Goal: Task Accomplishment & Management: Manage account settings

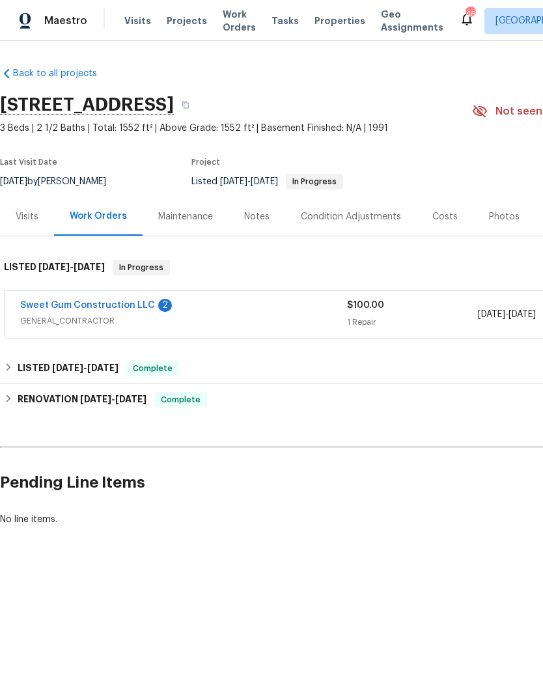
click at [51, 302] on link "Sweet Gum Construction LLC" at bounding box center [87, 305] width 135 height 9
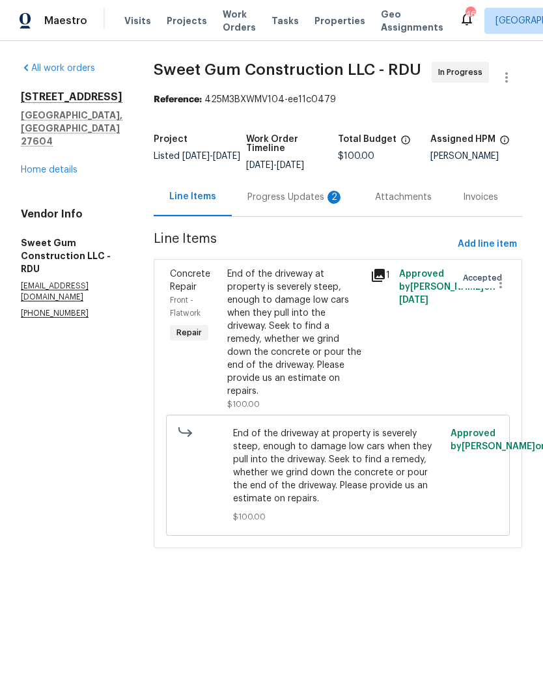
click at [318, 197] on div "Progress Updates 2" at bounding box center [296, 197] width 128 height 38
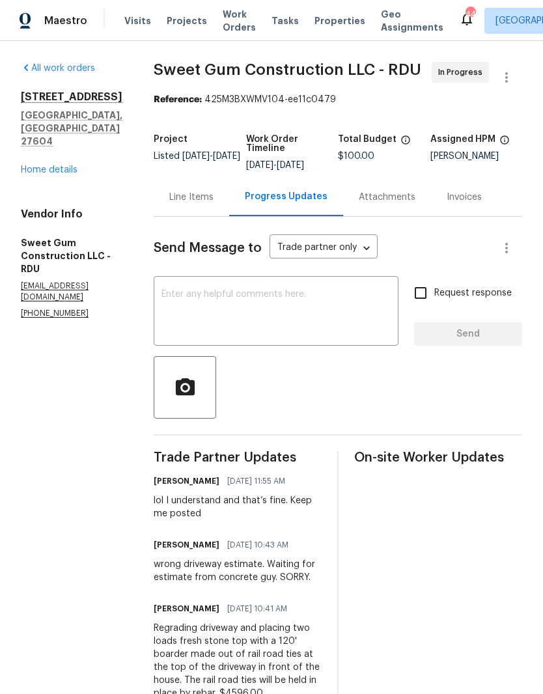
click at [25, 165] on link "Home details" at bounding box center [49, 169] width 57 height 9
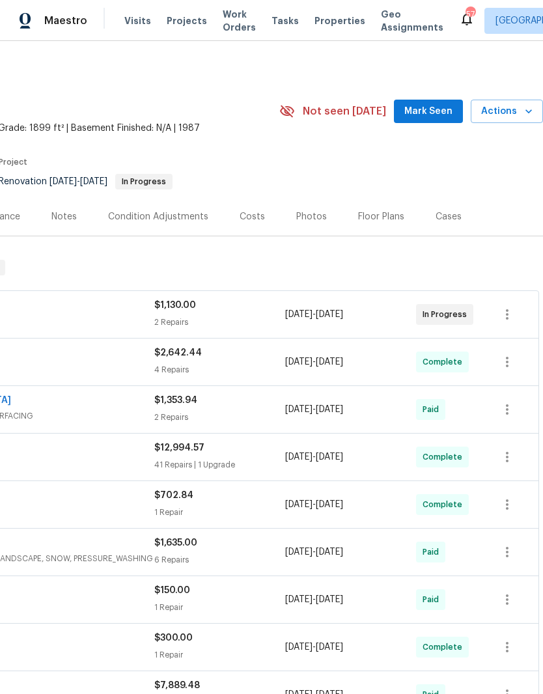
scroll to position [0, 193]
click at [508, 112] on span "Actions" at bounding box center [506, 112] width 51 height 16
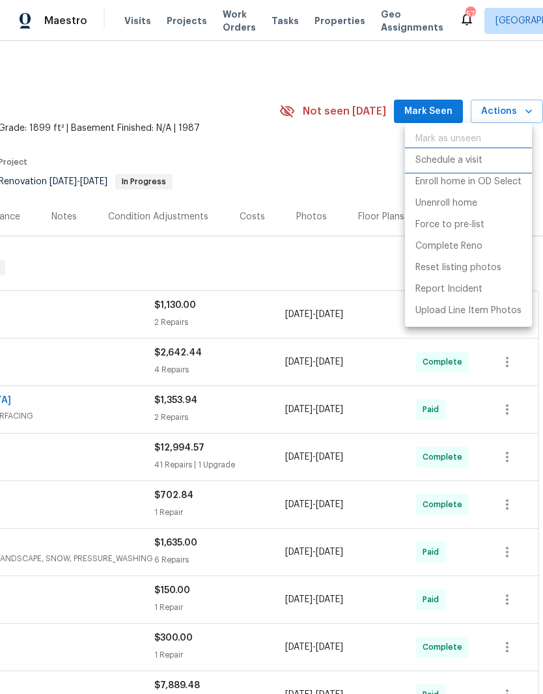
click at [483, 160] on li "Schedule a visit" at bounding box center [468, 160] width 127 height 21
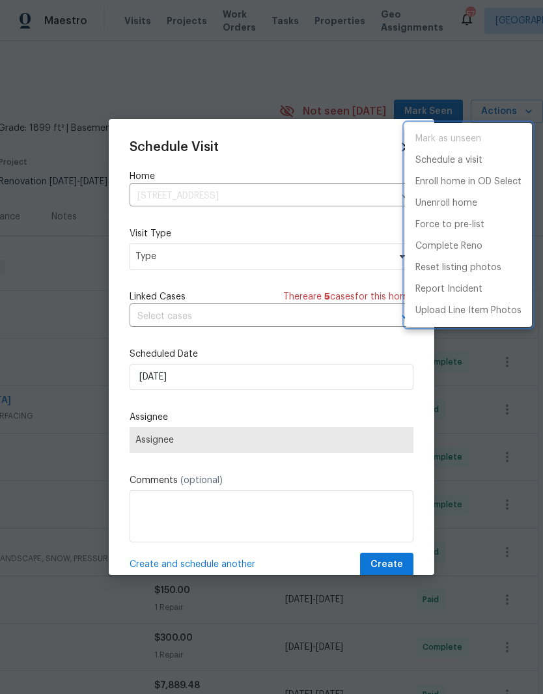
click at [270, 256] on div at bounding box center [271, 347] width 543 height 694
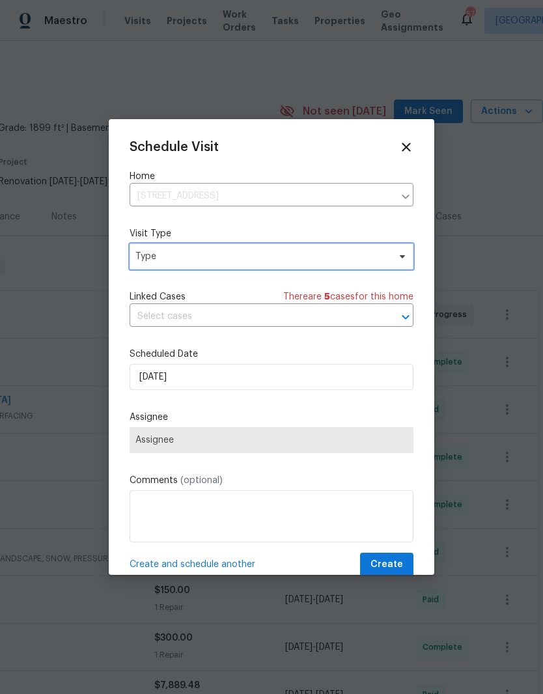
click at [337, 253] on span "Type" at bounding box center [261, 256] width 253 height 13
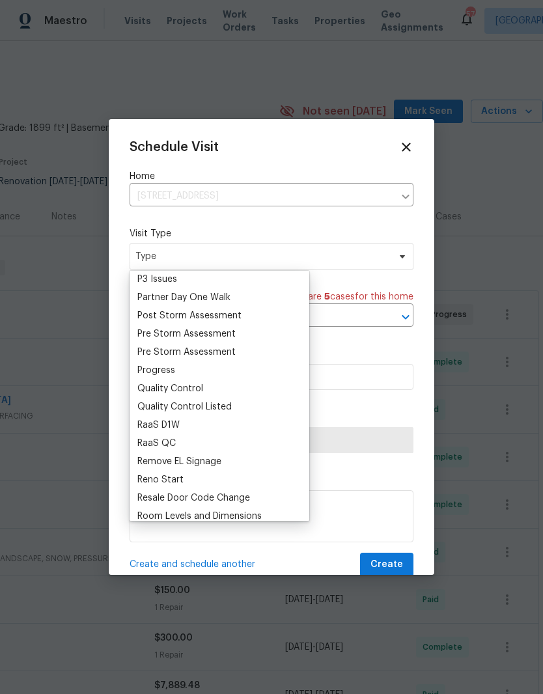
scroll to position [796, 0]
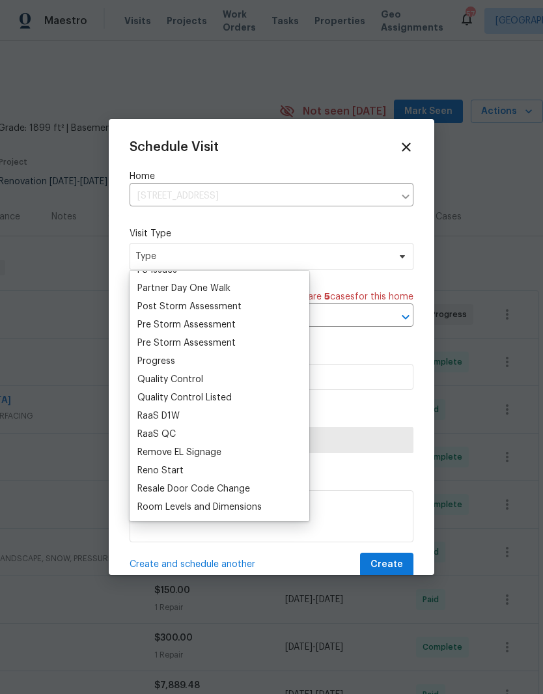
click at [223, 359] on div "Progress" at bounding box center [219, 361] width 172 height 18
click at [262, 365] on div "Progress" at bounding box center [219, 361] width 172 height 18
click at [370, 361] on label "Scheduled Date" at bounding box center [272, 354] width 284 height 13
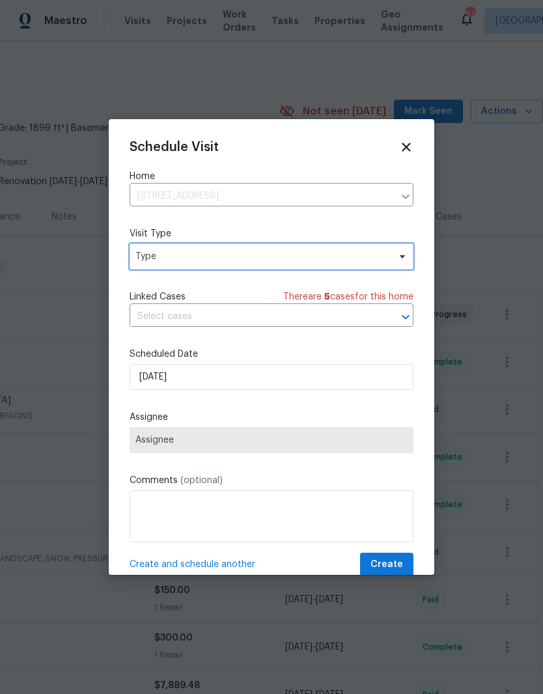
click at [307, 261] on span "Type" at bounding box center [261, 256] width 253 height 13
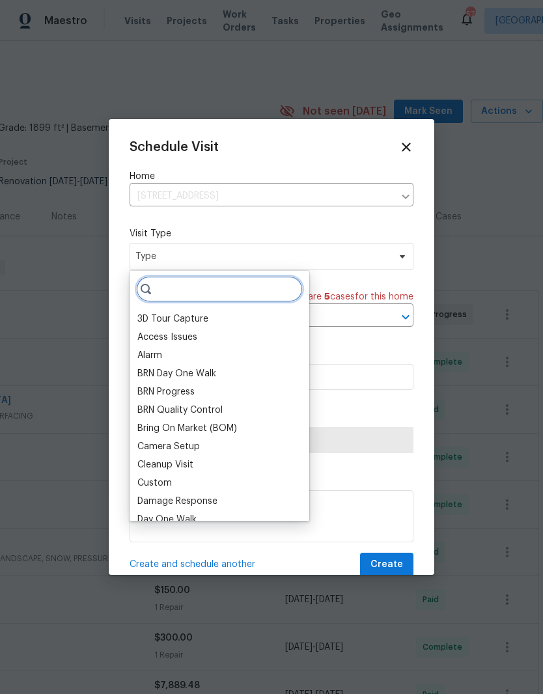
click at [234, 286] on input "search" at bounding box center [219, 289] width 167 height 26
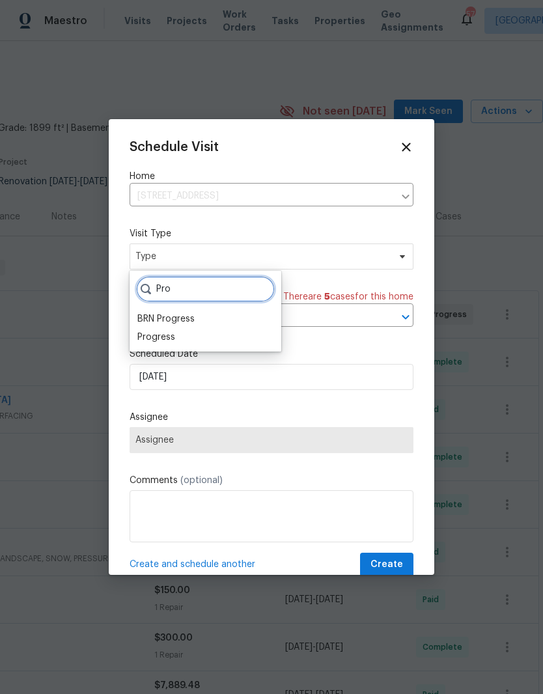
type input "Pro"
click at [193, 340] on div "Progress" at bounding box center [205, 337] width 144 height 18
click at [165, 340] on div "Progress" at bounding box center [156, 337] width 38 height 13
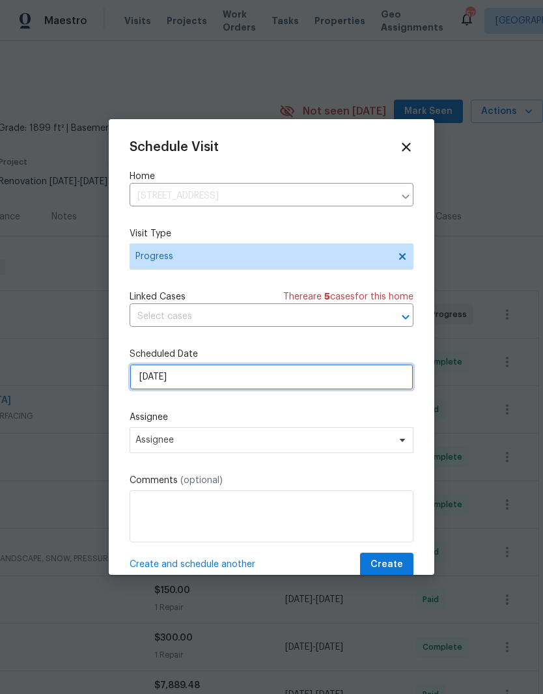
click at [283, 386] on input "10/1/2025" at bounding box center [272, 377] width 284 height 26
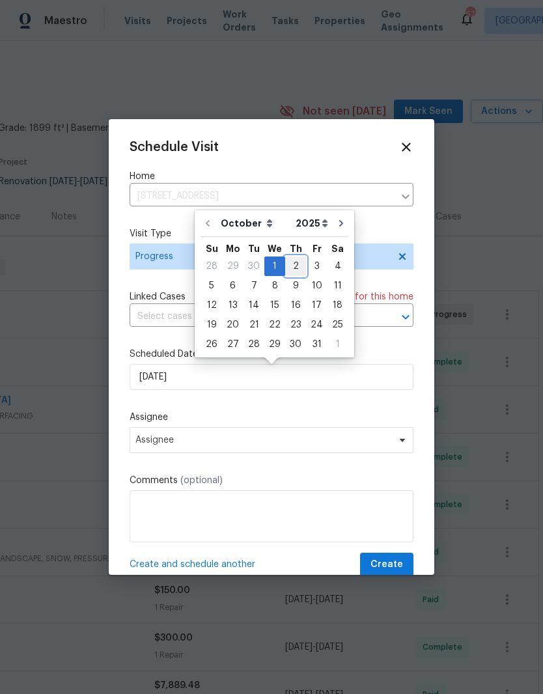
click at [297, 264] on div "2" at bounding box center [295, 266] width 21 height 18
type input "10/2/2025"
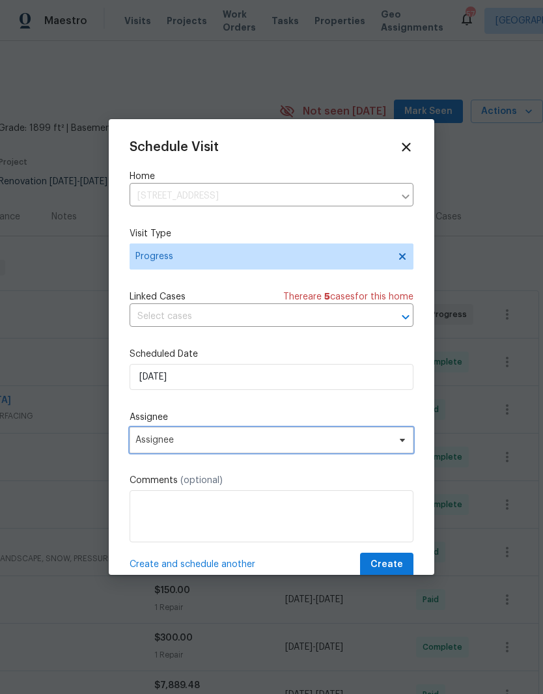
click at [273, 445] on span "Assignee" at bounding box center [262, 440] width 255 height 10
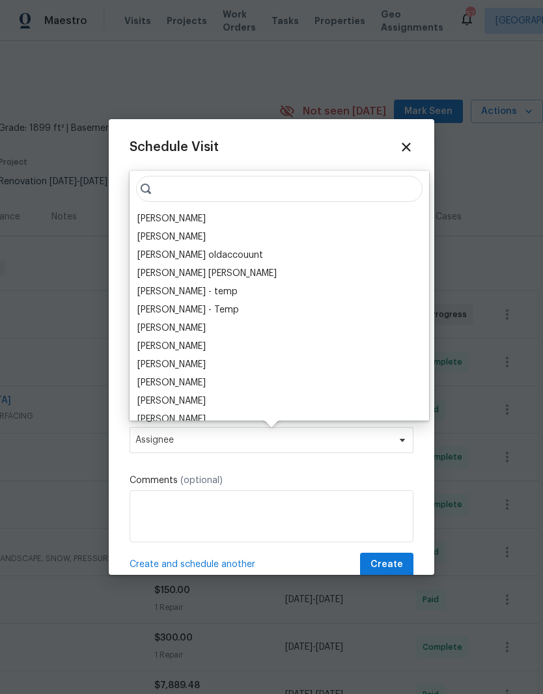
click at [189, 215] on div "[PERSON_NAME]" at bounding box center [171, 218] width 68 height 13
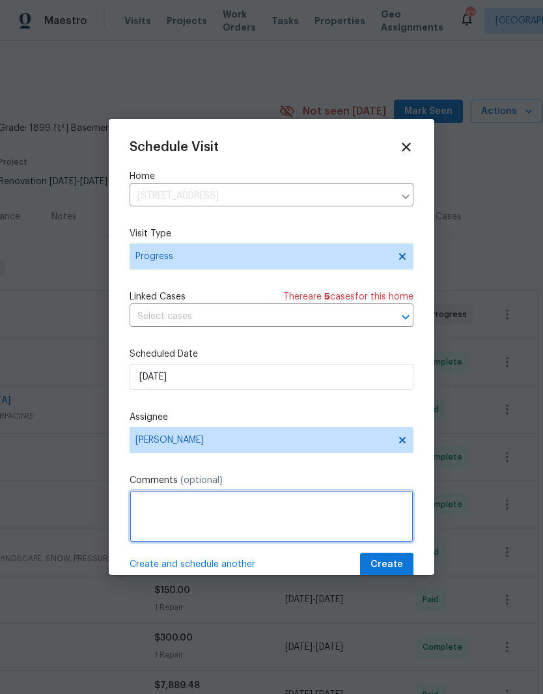
click at [274, 519] on textarea at bounding box center [272, 516] width 284 height 52
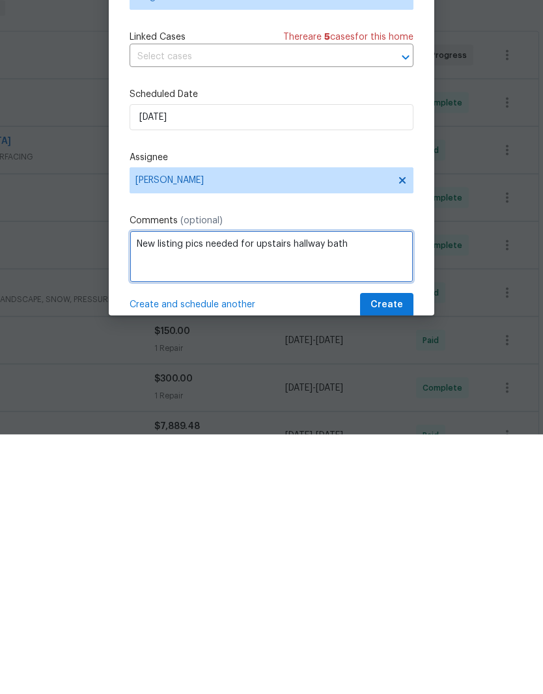
type textarea "New listing pics needed for upstairs hallway bath"
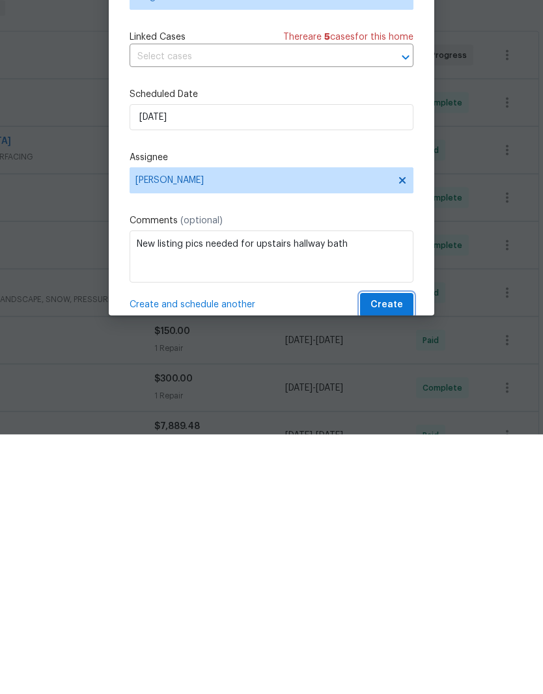
click at [404, 553] on button "Create" at bounding box center [386, 565] width 53 height 24
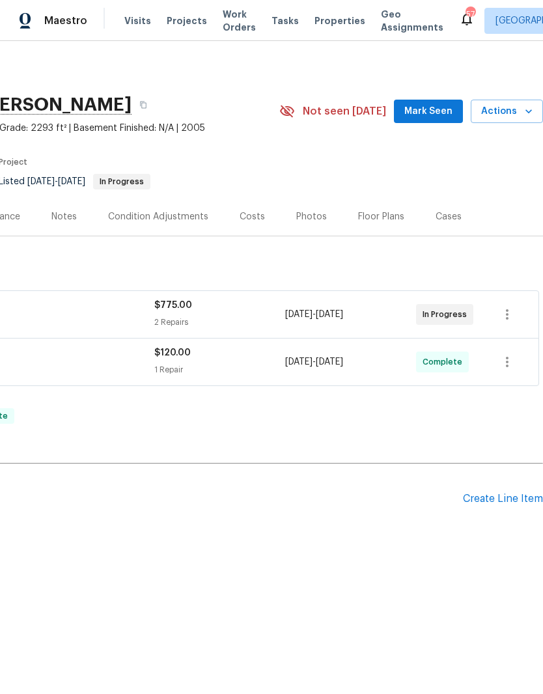
scroll to position [0, 193]
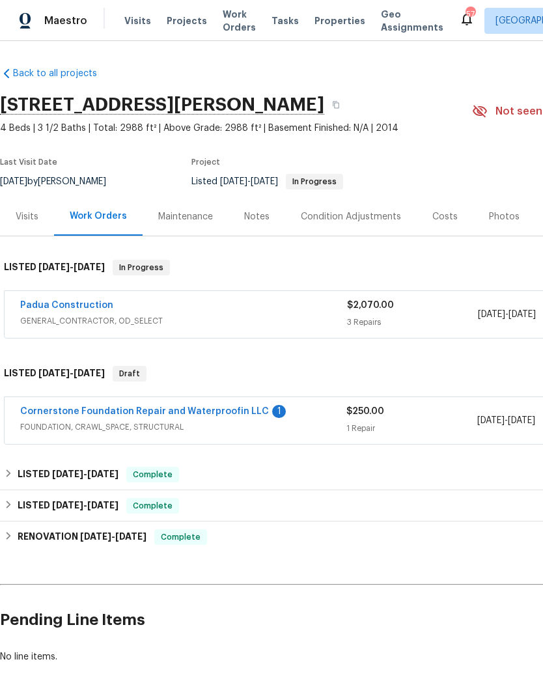
click at [87, 309] on link "Padua Construction" at bounding box center [66, 305] width 93 height 9
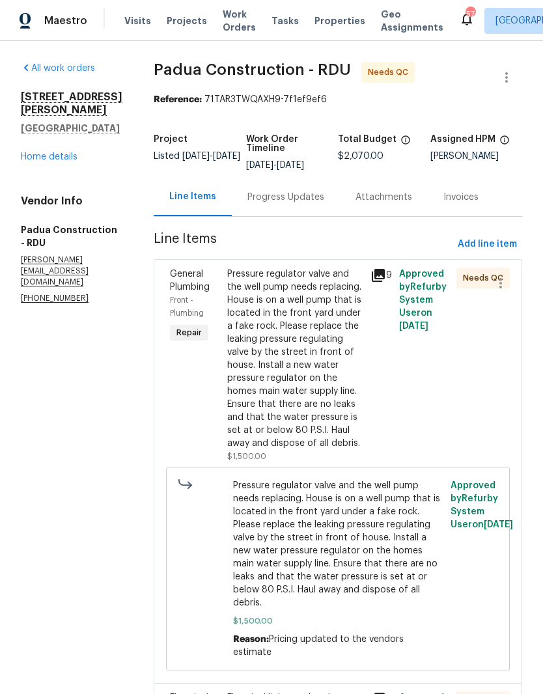
click at [302, 365] on div "Pressure regulator valve and the well pump needs replacing. House is on a well …" at bounding box center [294, 359] width 135 height 182
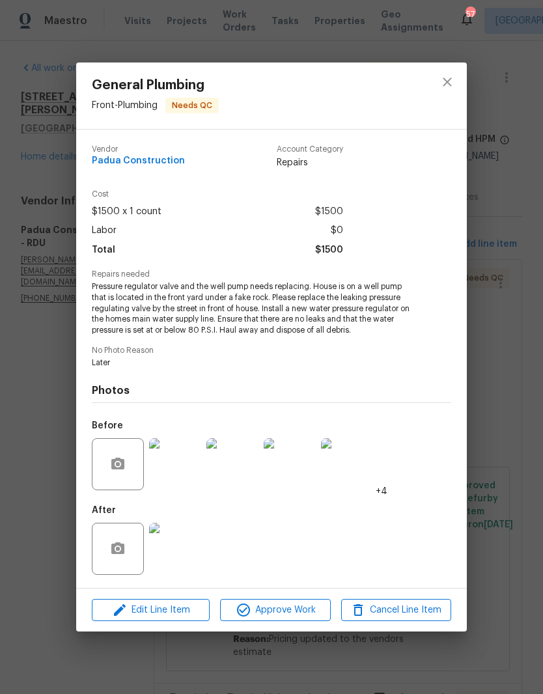
click at [184, 549] on img at bounding box center [175, 549] width 52 height 52
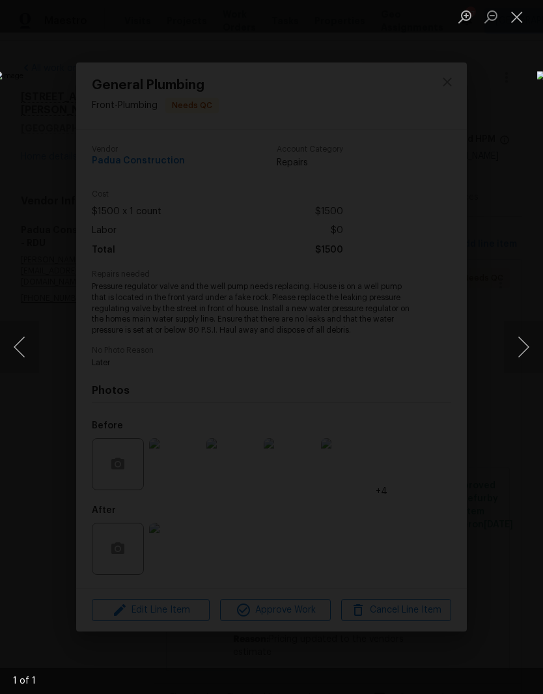
click at [527, 14] on button "Close lightbox" at bounding box center [517, 16] width 26 height 23
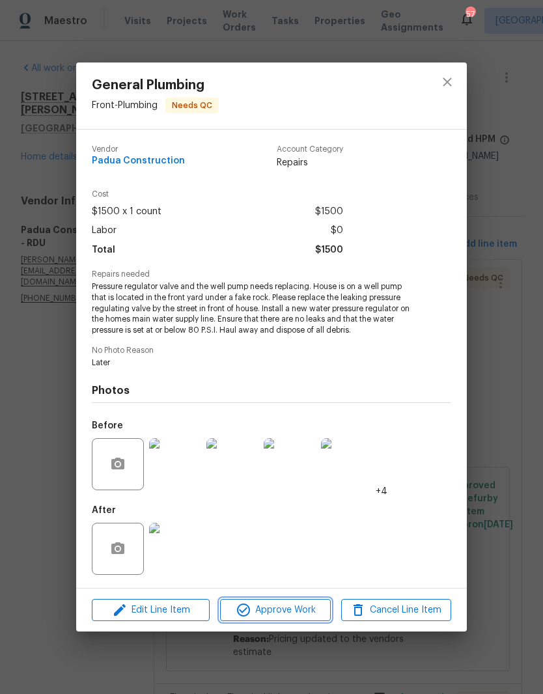
click at [295, 614] on span "Approve Work" at bounding box center [275, 610] width 102 height 16
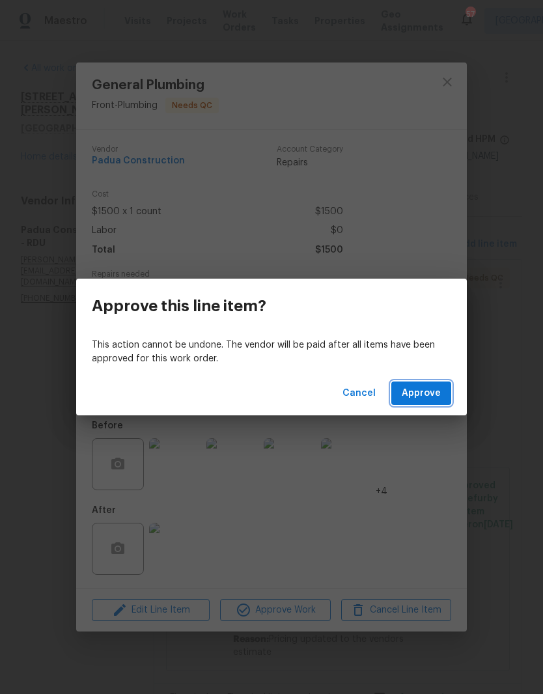
click at [426, 396] on span "Approve" at bounding box center [421, 393] width 39 height 16
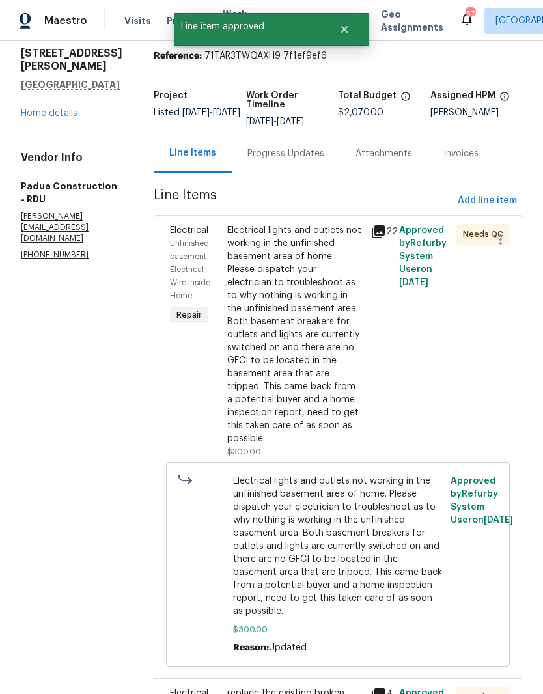
scroll to position [126, 0]
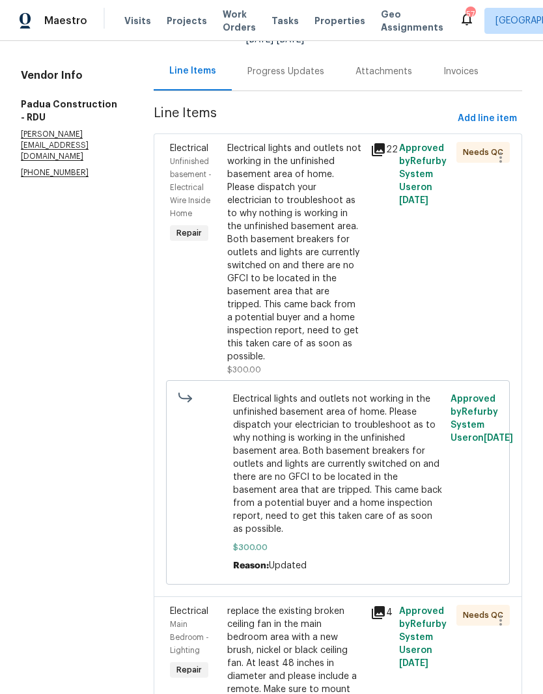
click at [318, 268] on div "Electrical lights and outlets not working in the unfinished basement area of ho…" at bounding box center [294, 252] width 135 height 221
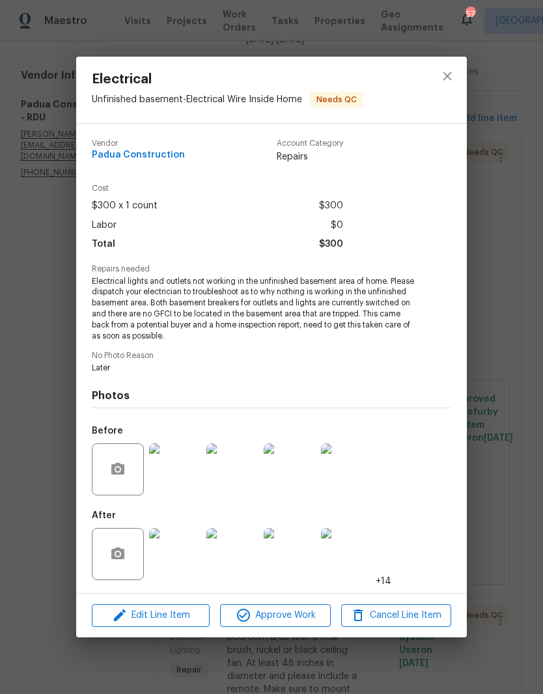
click at [500, 254] on div "Electrical Unfinished basement - Electrical Wire Inside Home Needs QC Vendor Pa…" at bounding box center [271, 347] width 543 height 694
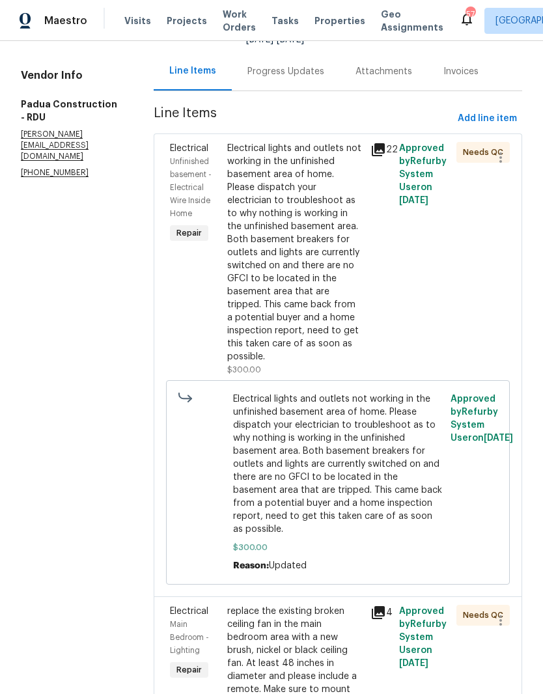
click at [278, 68] on div "Progress Updates" at bounding box center [285, 71] width 77 height 13
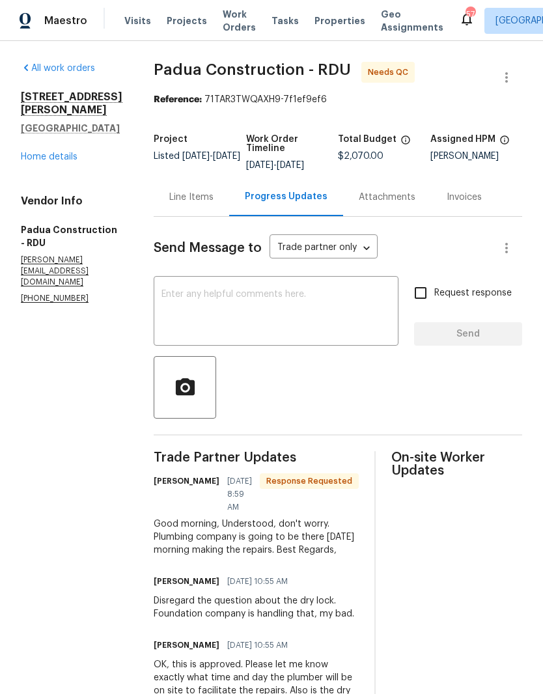
click at [159, 205] on div "Line Items" at bounding box center [192, 197] width 76 height 38
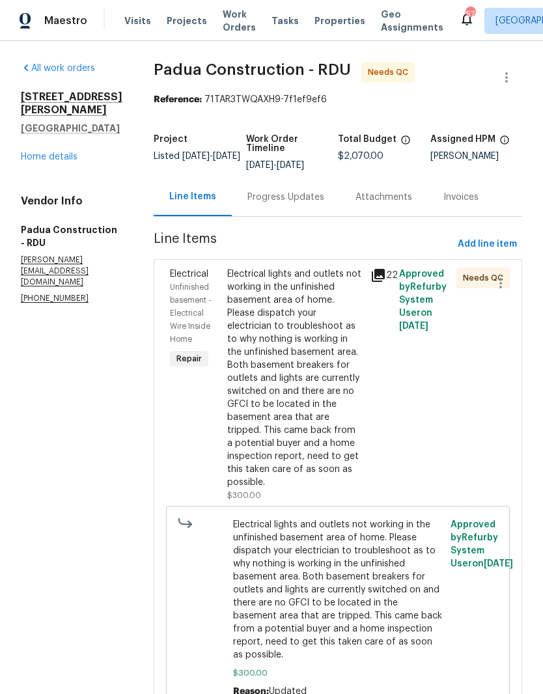
click at [279, 381] on div "Electrical lights and outlets not working in the unfinished basement area of ho…" at bounding box center [294, 378] width 135 height 221
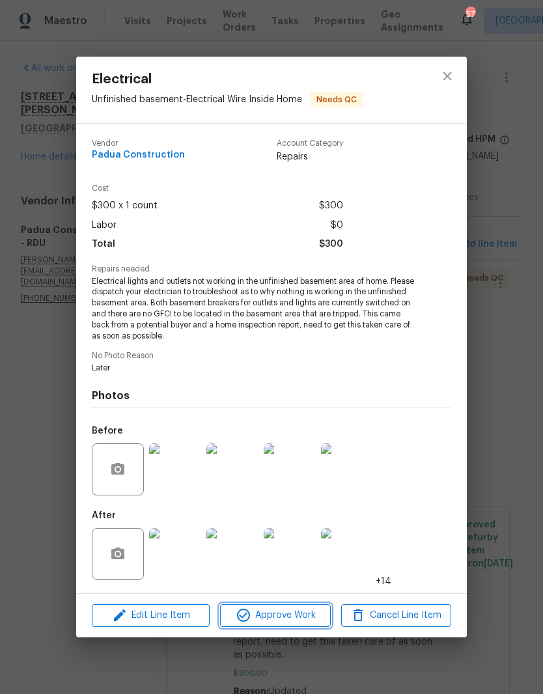
click at [297, 616] on span "Approve Work" at bounding box center [275, 615] width 102 height 16
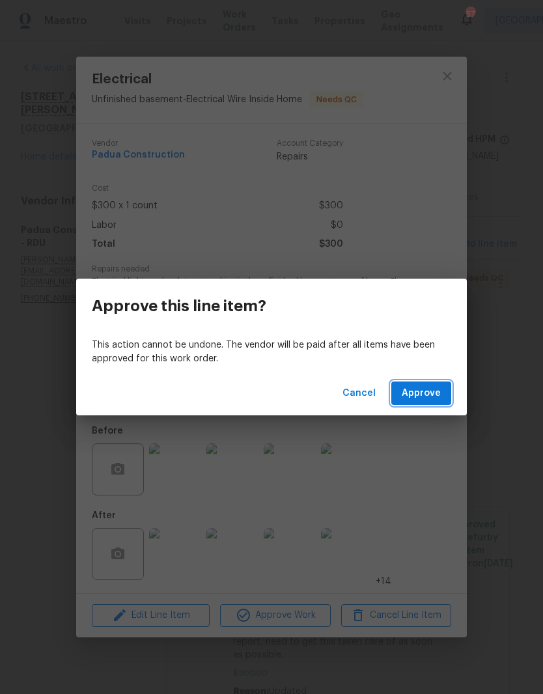
click at [422, 402] on button "Approve" at bounding box center [421, 393] width 60 height 24
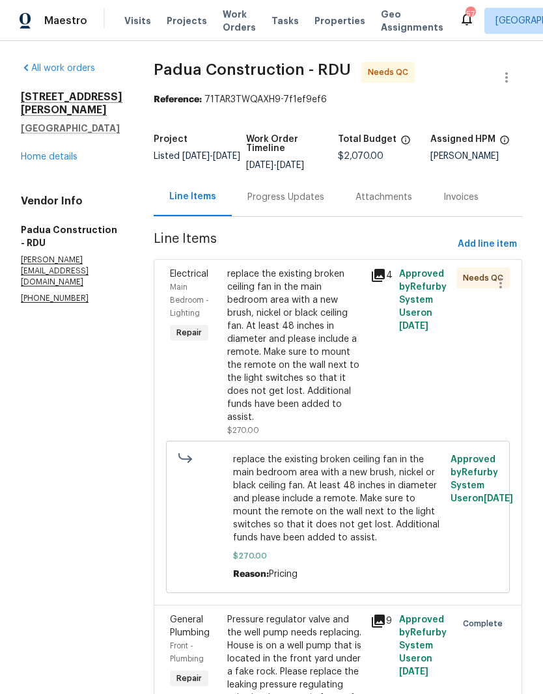
click at [286, 321] on div "replace the existing broken ceiling fan in the main bedroom area with a new bru…" at bounding box center [294, 346] width 135 height 156
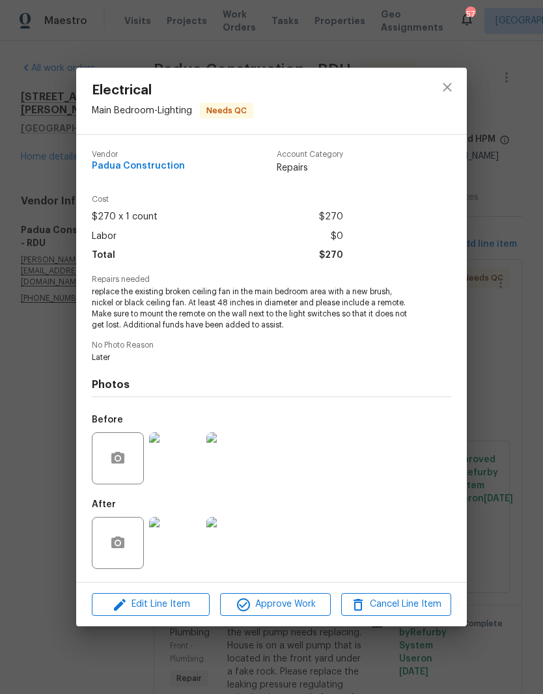
click at [176, 538] on img at bounding box center [175, 543] width 52 height 52
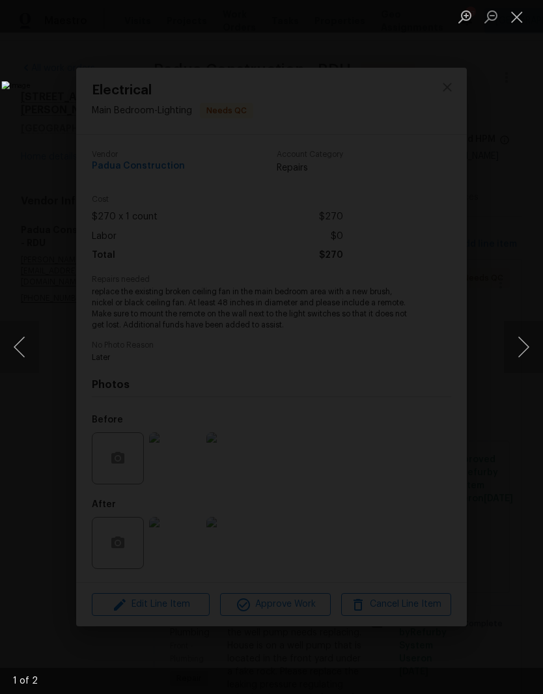
click at [520, 345] on button "Next image" at bounding box center [523, 347] width 39 height 52
click at [523, 359] on button "Next image" at bounding box center [523, 347] width 39 height 52
click at [514, 360] on button "Next image" at bounding box center [523, 347] width 39 height 52
click at [534, 7] on ul "Lightbox" at bounding box center [497, 16] width 91 height 33
click at [533, 7] on ul "Lightbox" at bounding box center [497, 16] width 91 height 33
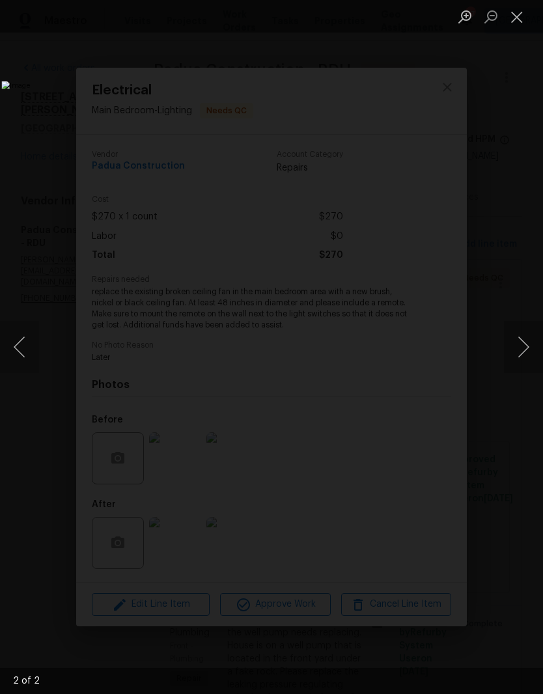
click at [520, 23] on button "Close lightbox" at bounding box center [517, 16] width 26 height 23
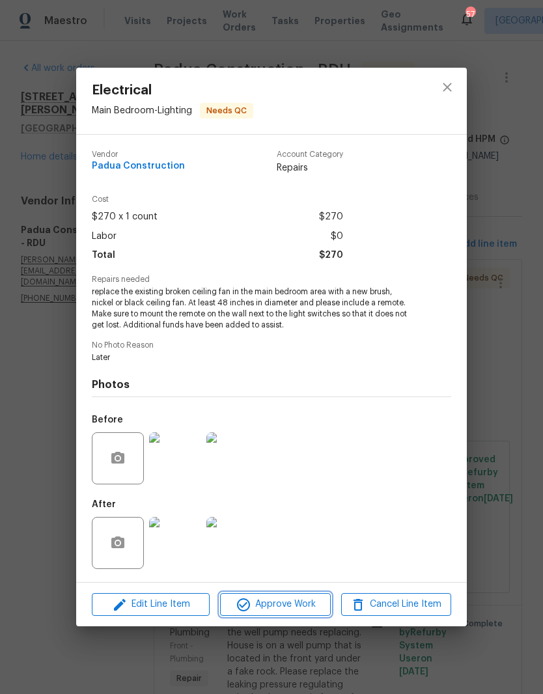
click at [301, 608] on span "Approve Work" at bounding box center [275, 604] width 102 height 16
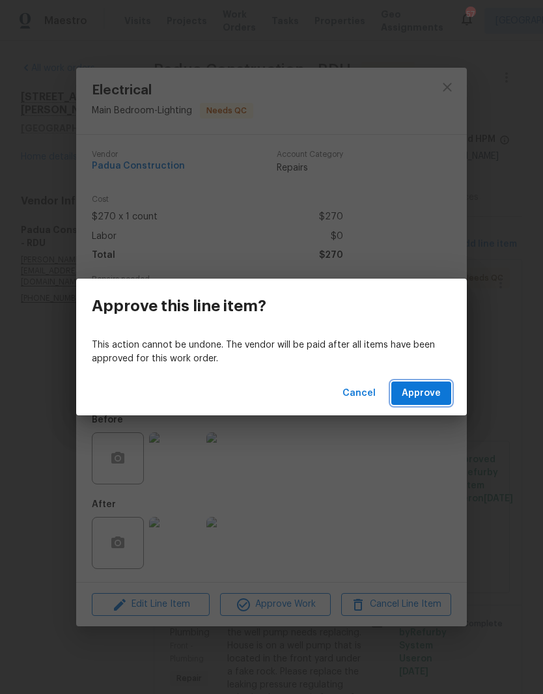
click at [430, 396] on span "Approve" at bounding box center [421, 393] width 39 height 16
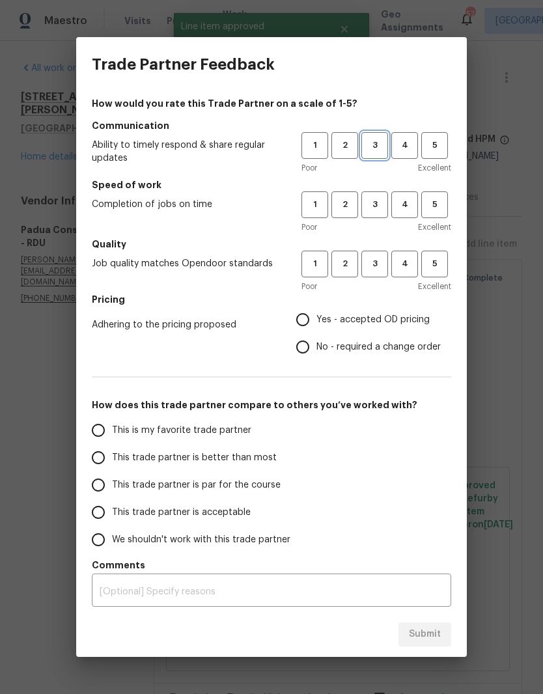
click at [385, 142] on span "3" at bounding box center [375, 145] width 24 height 15
click at [382, 204] on span "3" at bounding box center [375, 204] width 24 height 15
click at [381, 260] on span "3" at bounding box center [375, 263] width 24 height 15
click at [309, 345] on input "No - required a change order" at bounding box center [302, 346] width 27 height 27
radio input "true"
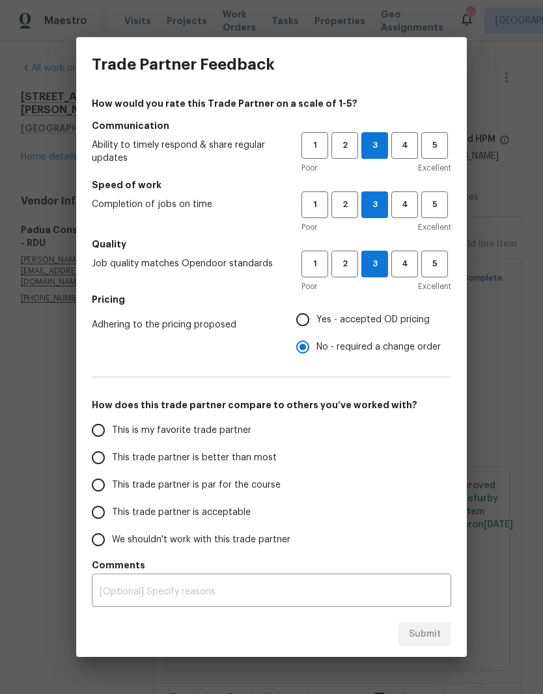
click at [328, 131] on h5 "Communication" at bounding box center [271, 125] width 359 height 13
click at [319, 198] on span "1" at bounding box center [315, 204] width 24 height 15
click at [319, 273] on button "1" at bounding box center [314, 264] width 27 height 27
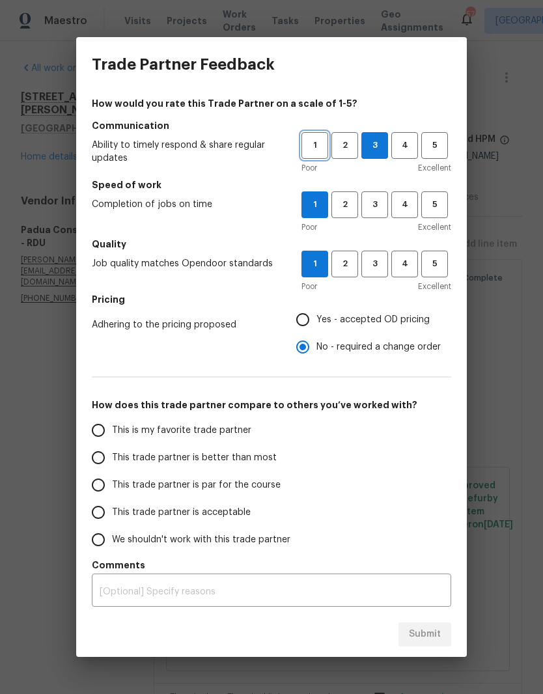
click at [325, 146] on span "1" at bounding box center [315, 145] width 24 height 15
click at [216, 541] on span "We shouldn't work with this trade partner" at bounding box center [201, 540] width 178 height 14
click at [112, 541] on input "We shouldn't work with this trade partner" at bounding box center [98, 539] width 27 height 27
click at [435, 642] on button "Submit" at bounding box center [424, 634] width 53 height 24
radio input "true"
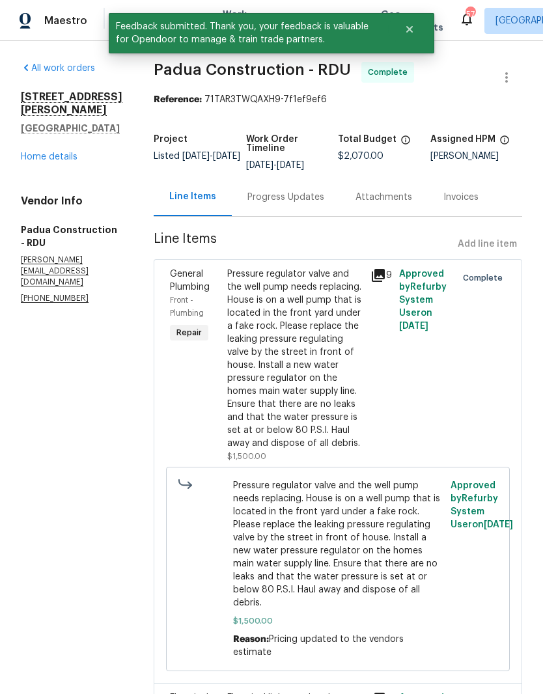
click at [45, 161] on link "Home details" at bounding box center [49, 156] width 57 height 9
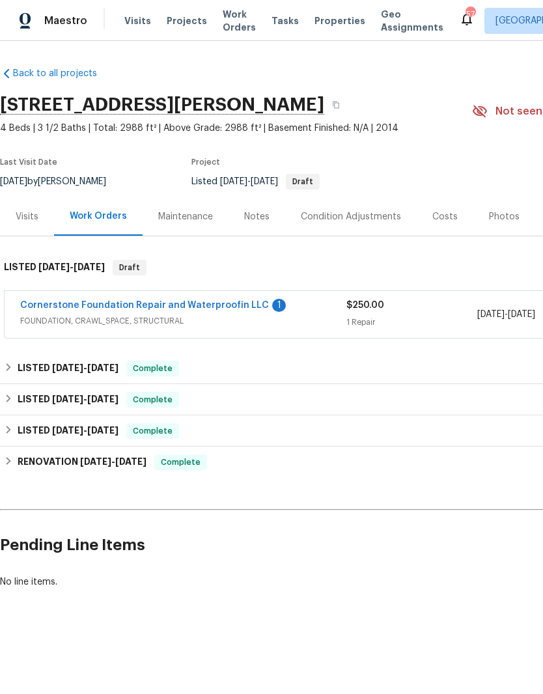
click at [221, 305] on link "Cornerstone Foundation Repair and Waterproofin LLC" at bounding box center [144, 305] width 249 height 9
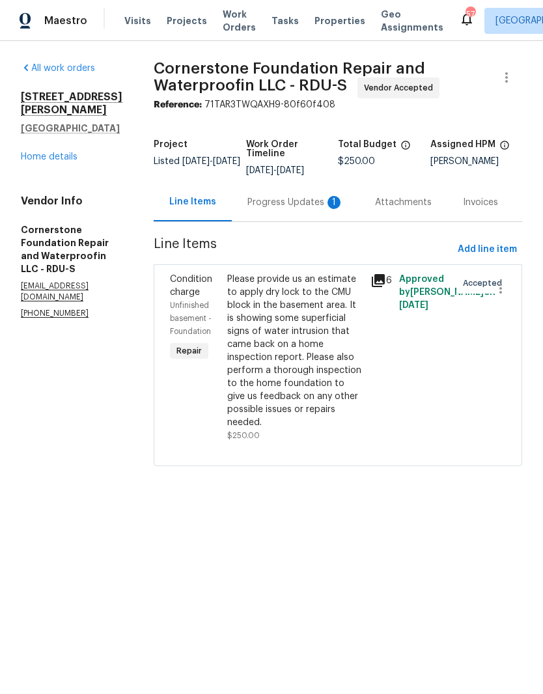
click at [270, 200] on div "Progress Updates 1" at bounding box center [295, 202] width 96 height 13
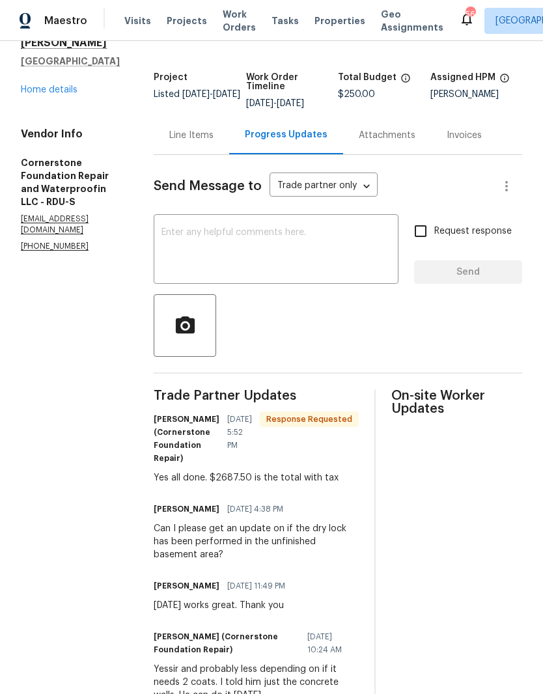
scroll to position [79, 0]
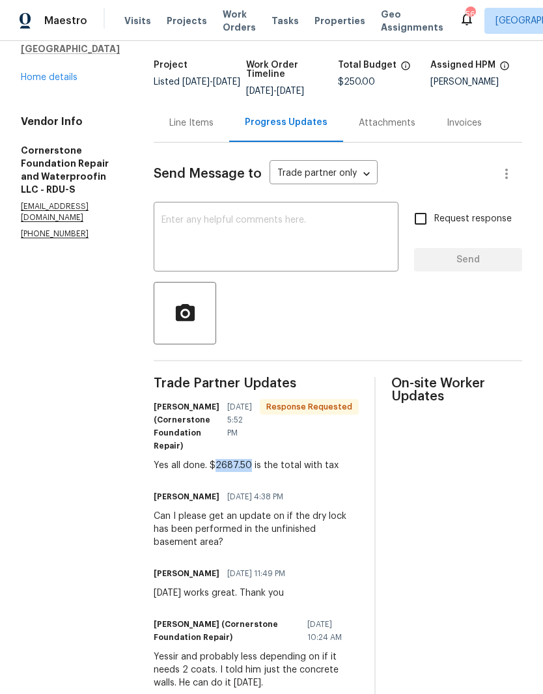
copy div "2687.50"
click at [169, 121] on div "Line Items" at bounding box center [191, 123] width 44 height 13
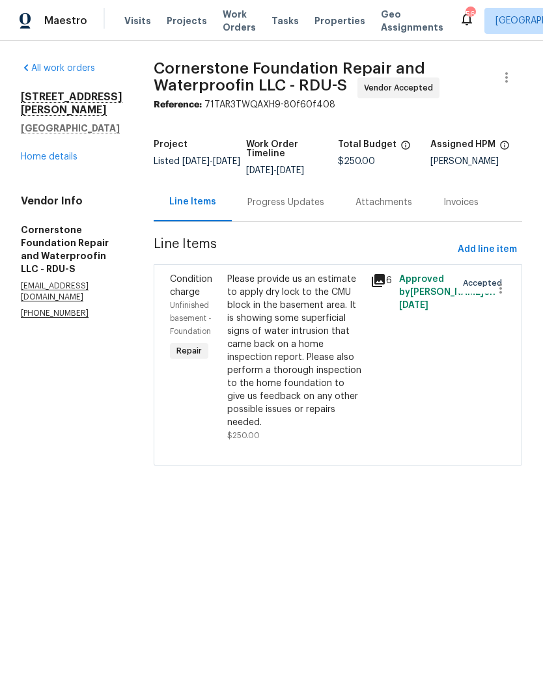
click at [276, 359] on div "Please provide us an estimate to apply dry lock to the CMU block in the basemen…" at bounding box center [294, 351] width 135 height 156
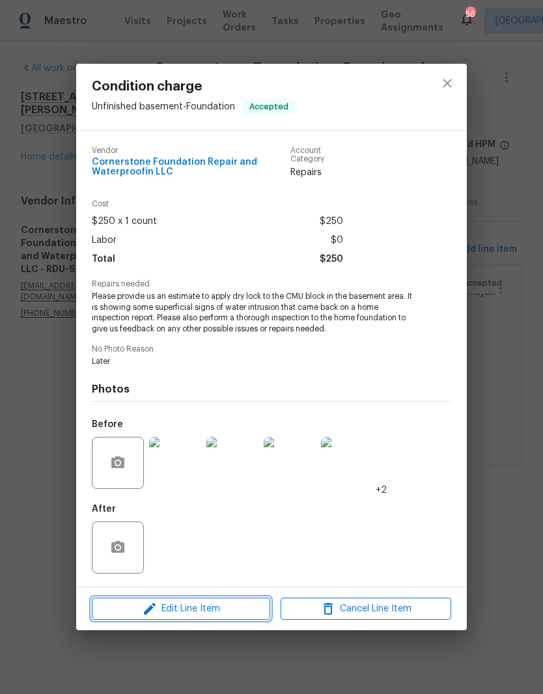
click at [206, 606] on span "Edit Line Item" at bounding box center [181, 609] width 171 height 16
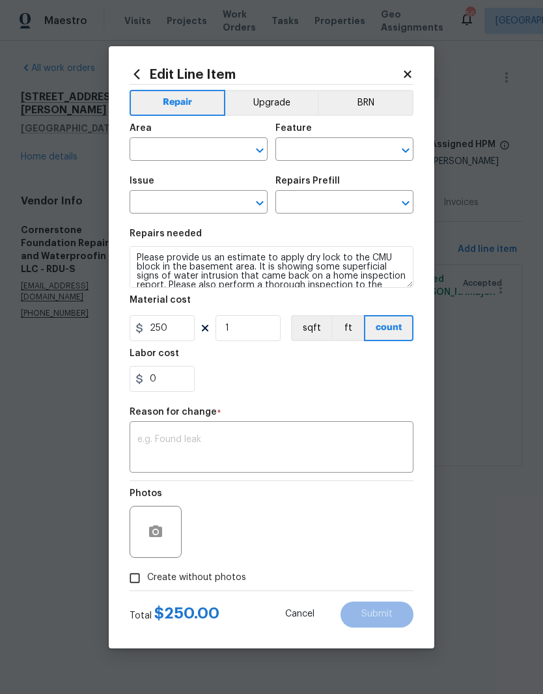
type input "Unfinished basement"
type input "Foundation"
type input "Condition charge"
type input "HPM Scope Adjustment $0.01"
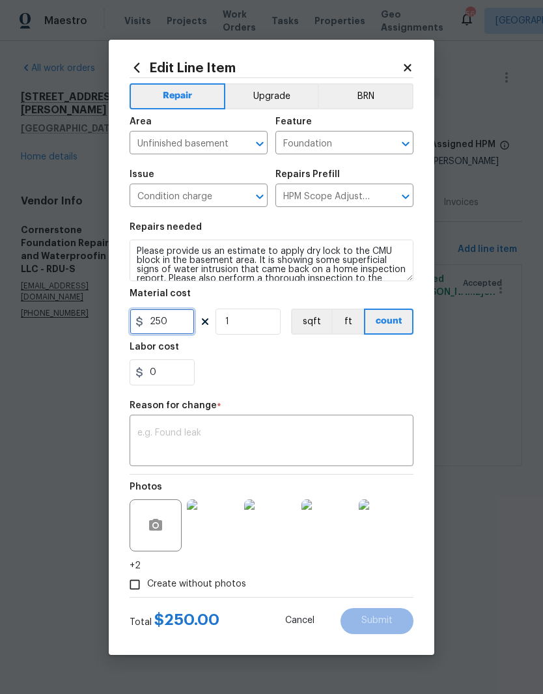
click at [189, 324] on input "250" at bounding box center [162, 322] width 65 height 26
paste input "text"
type input "0"
click at [195, 422] on div "x ​" at bounding box center [272, 442] width 284 height 48
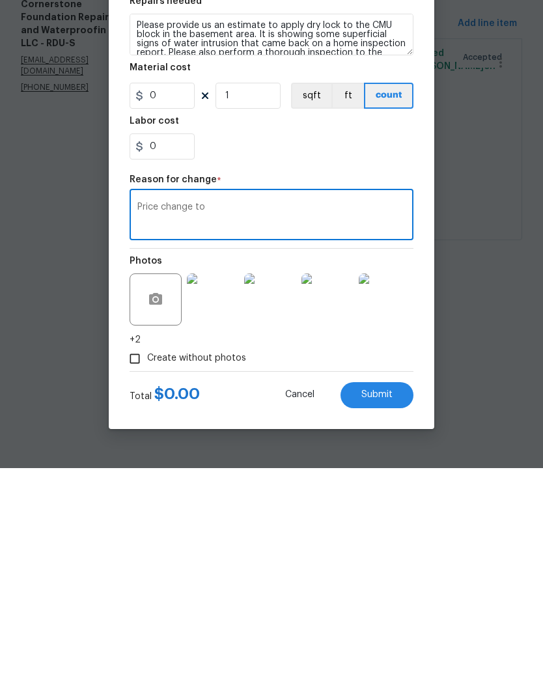
paste textarea "2687.50"
type textarea "Price change to 2687.50"
click at [183, 309] on input "0" at bounding box center [162, 322] width 65 height 26
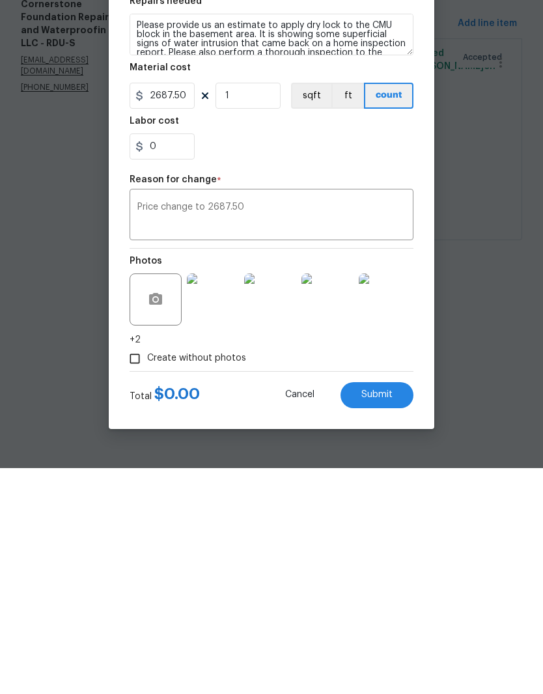
click at [392, 616] on span "Submit" at bounding box center [376, 621] width 31 height 10
type input "2687.5"
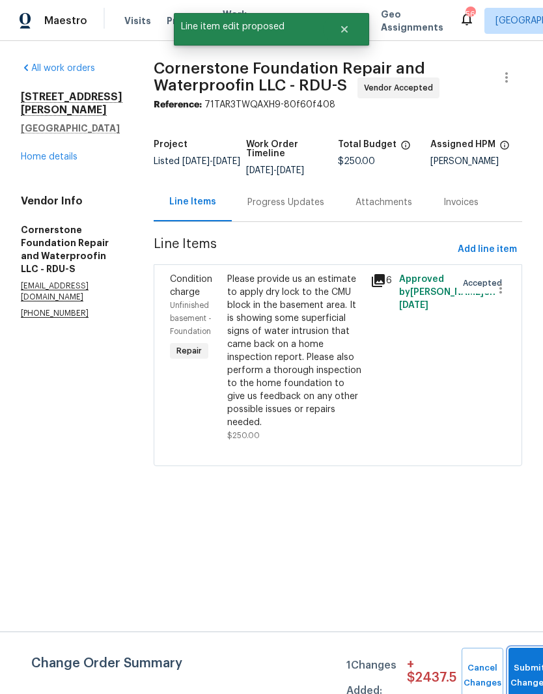
click at [523, 655] on button "Submit Changes" at bounding box center [529, 676] width 42 height 56
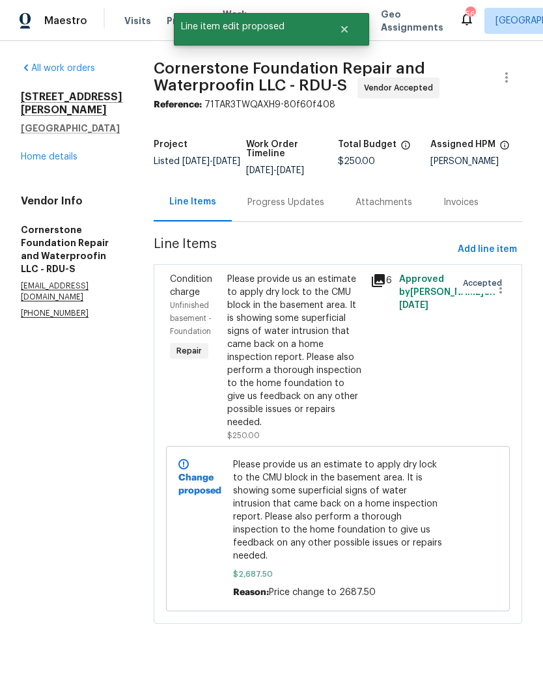
click at [267, 187] on div "Progress Updates" at bounding box center [286, 202] width 108 height 38
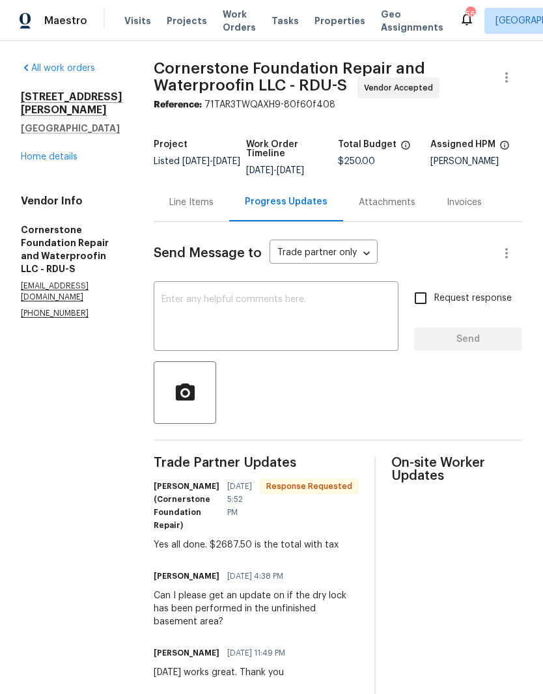
click at [291, 314] on textarea at bounding box center [275, 318] width 229 height 46
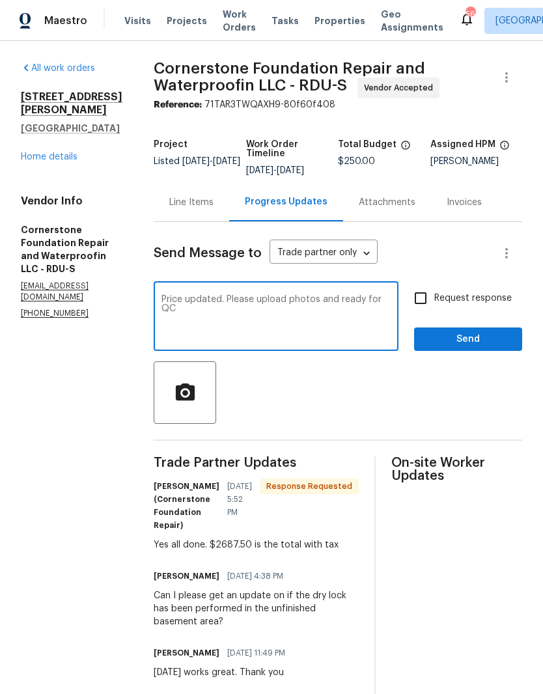
type textarea "Price updated. Please upload photos and ready for QC"
click at [422, 299] on input "Request response" at bounding box center [420, 297] width 27 height 27
checkbox input "true"
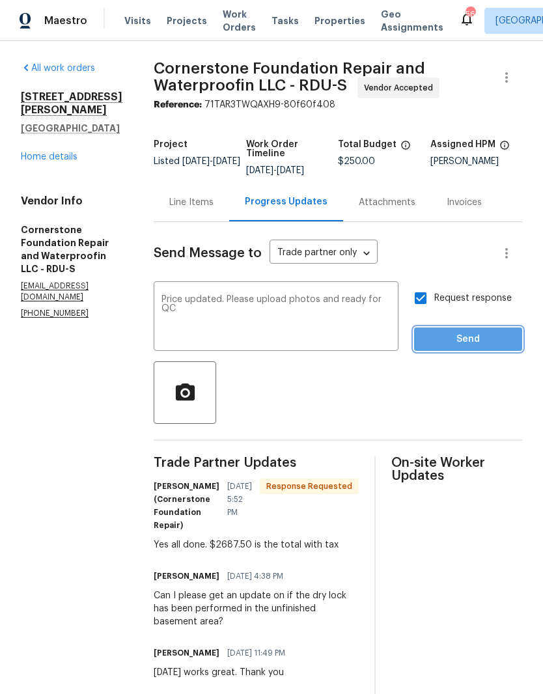
click at [457, 345] on span "Send" at bounding box center [467, 339] width 87 height 16
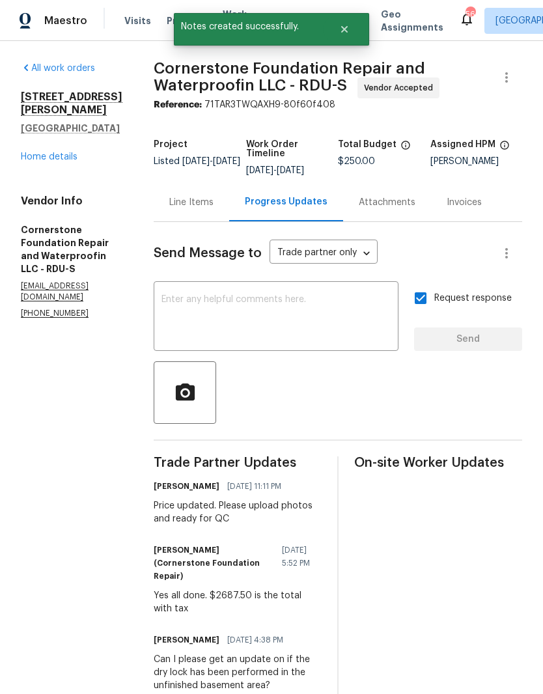
click at [169, 206] on div "Line Items" at bounding box center [191, 202] width 44 height 13
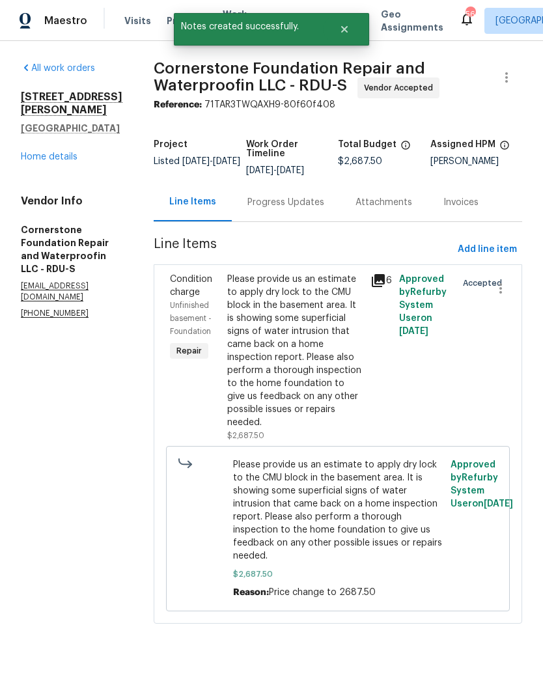
click at [40, 161] on link "Home details" at bounding box center [49, 156] width 57 height 9
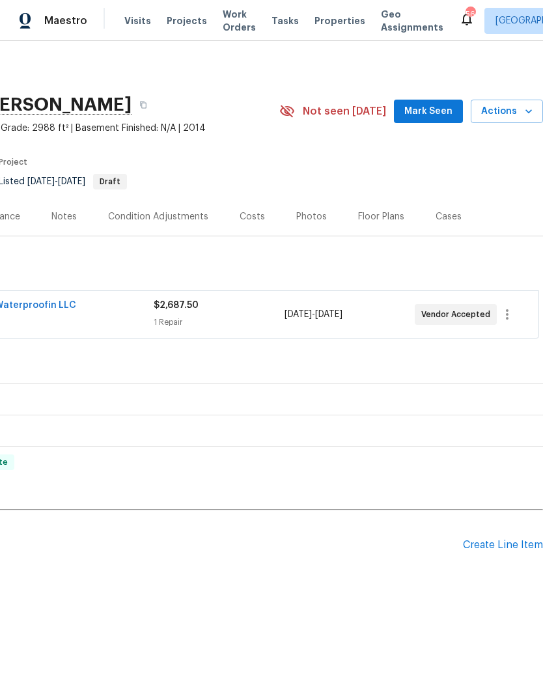
scroll to position [0, 193]
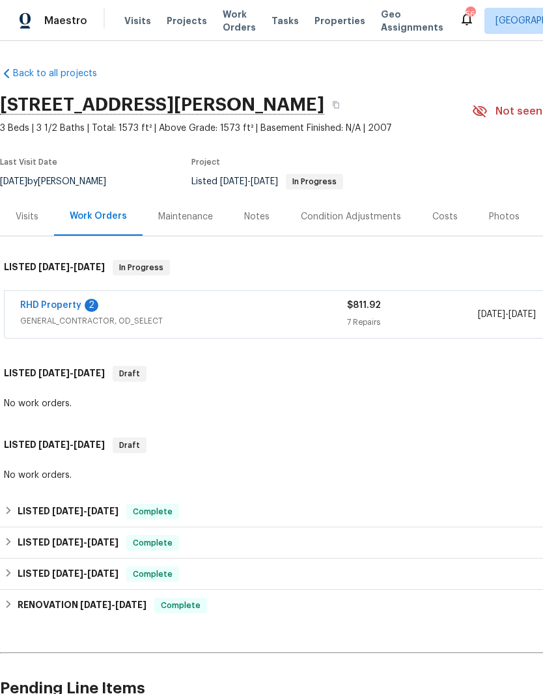
click at [77, 304] on link "RHD Property" at bounding box center [50, 305] width 61 height 9
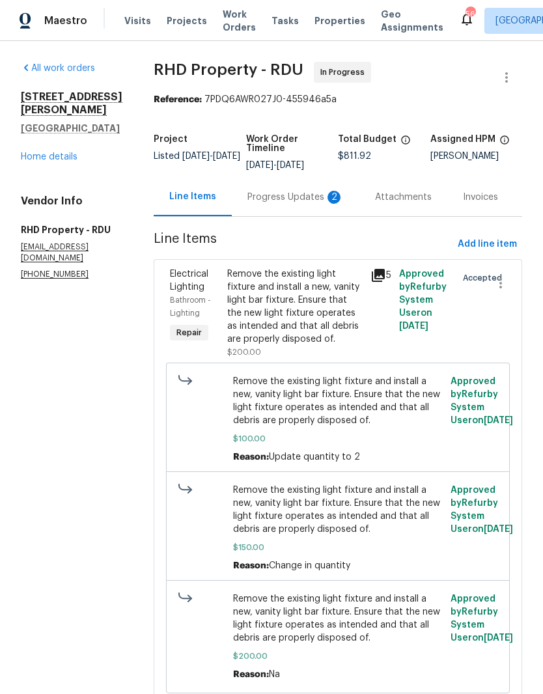
click at [316, 193] on div "Progress Updates 2" at bounding box center [295, 197] width 96 height 13
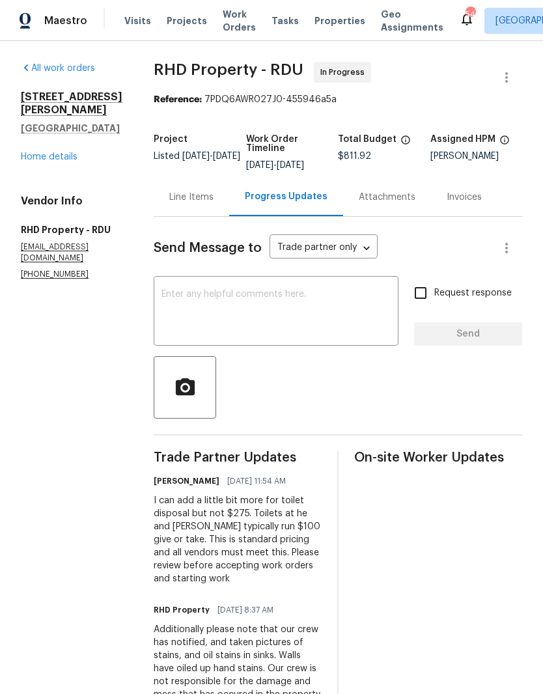
click at [213, 216] on div "Line Items" at bounding box center [192, 197] width 76 height 38
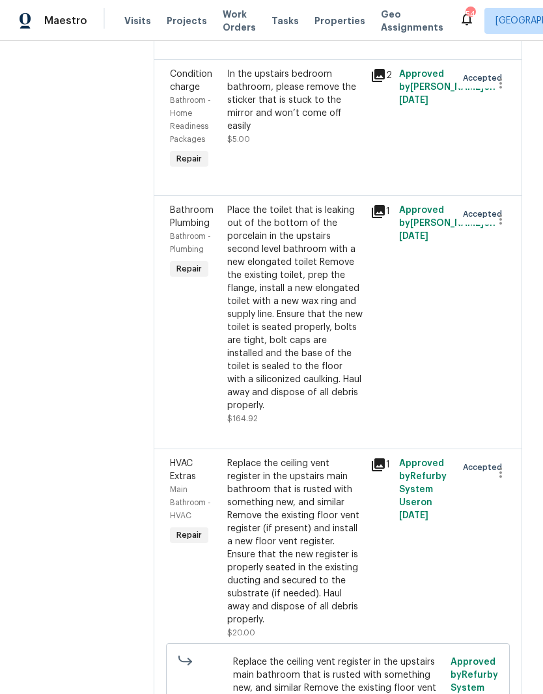
scroll to position [920, 0]
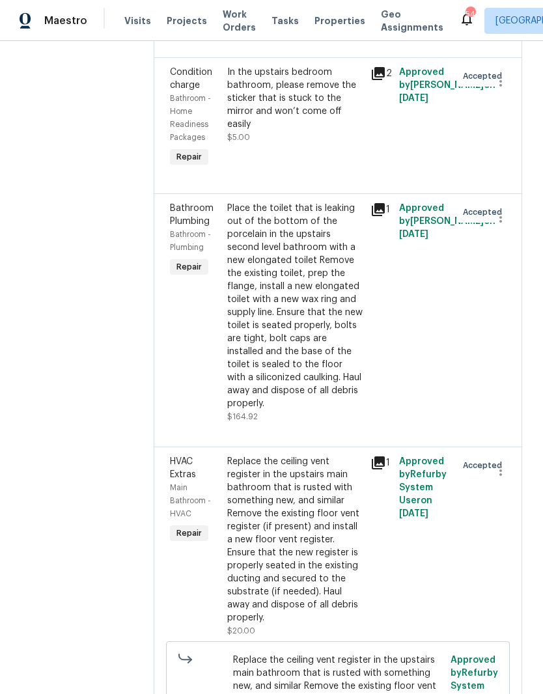
click at [310, 344] on div "Place the toilet that is leaking out of the bottom of the porcelain in the upst…" at bounding box center [294, 306] width 135 height 208
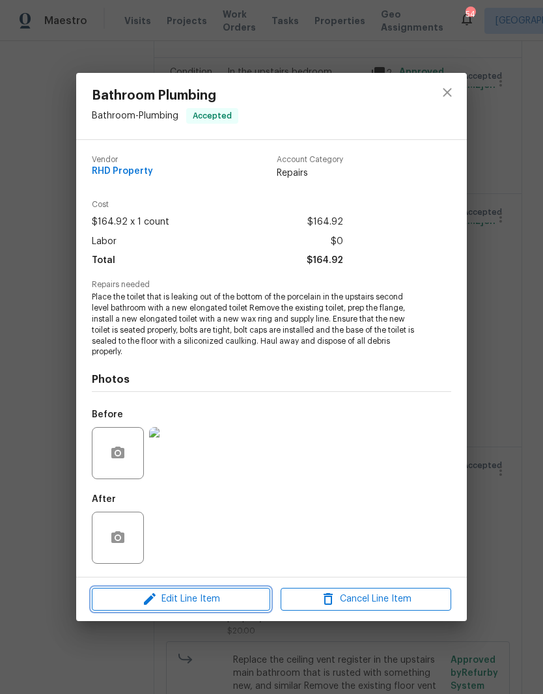
click at [225, 601] on span "Edit Line Item" at bounding box center [181, 599] width 171 height 16
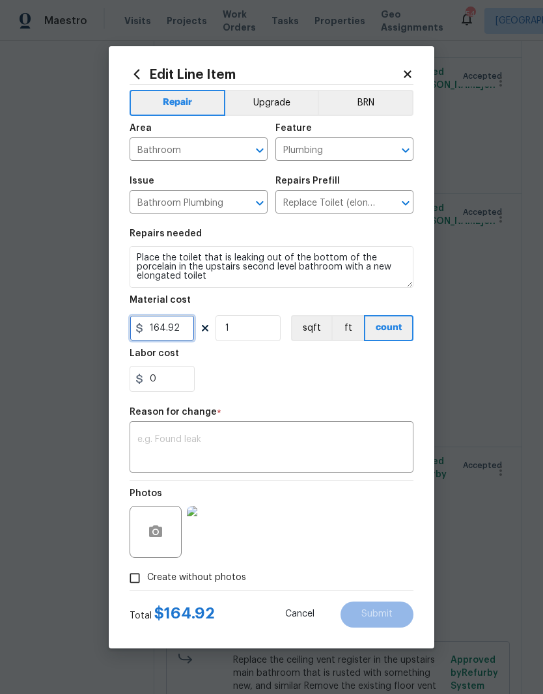
click at [186, 327] on input "164.92" at bounding box center [162, 328] width 65 height 26
type input "200"
click at [376, 393] on section "Repairs needed Place the toilet that is leaking out of the bottom of the porcel…" at bounding box center [272, 310] width 284 height 178
click at [339, 441] on textarea at bounding box center [271, 448] width 268 height 27
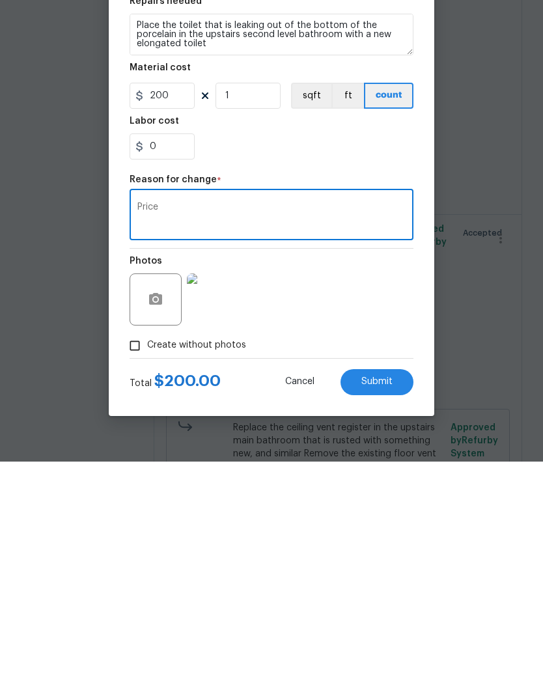
type textarea "Price"
click at [387, 609] on span "Submit" at bounding box center [376, 614] width 31 height 10
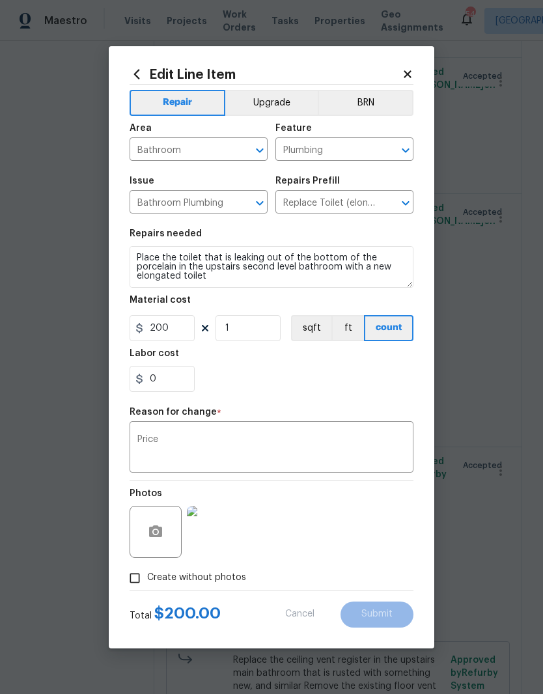
type input "164.92"
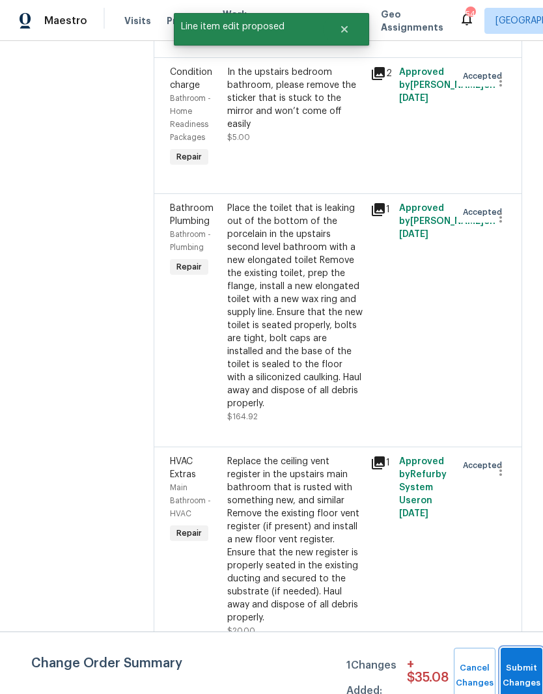
click at [520, 652] on button "Submit Changes" at bounding box center [522, 676] width 42 height 56
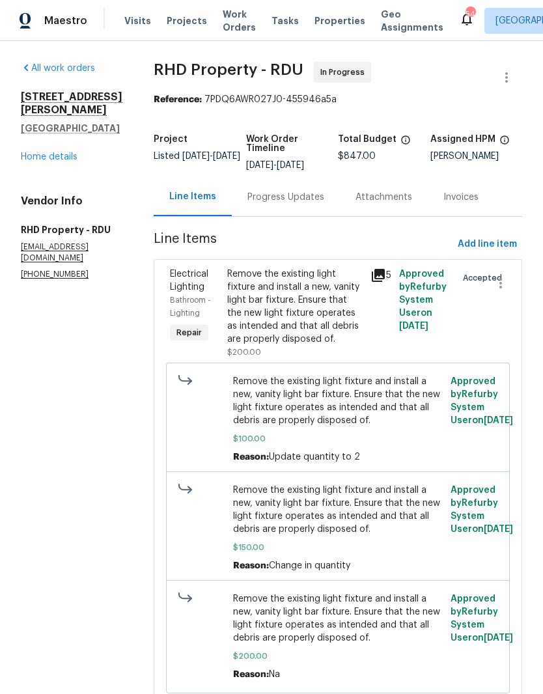
scroll to position [0, 0]
click at [324, 204] on div "Progress Updates" at bounding box center [285, 197] width 77 height 13
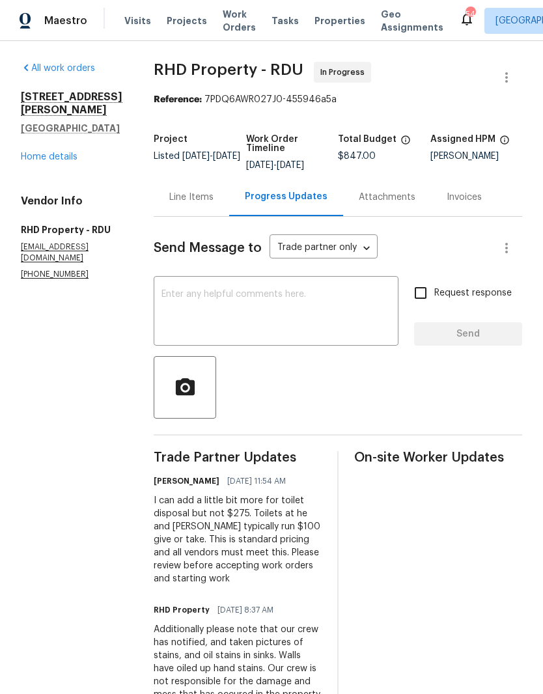
click at [44, 154] on link "Home details" at bounding box center [49, 156] width 57 height 9
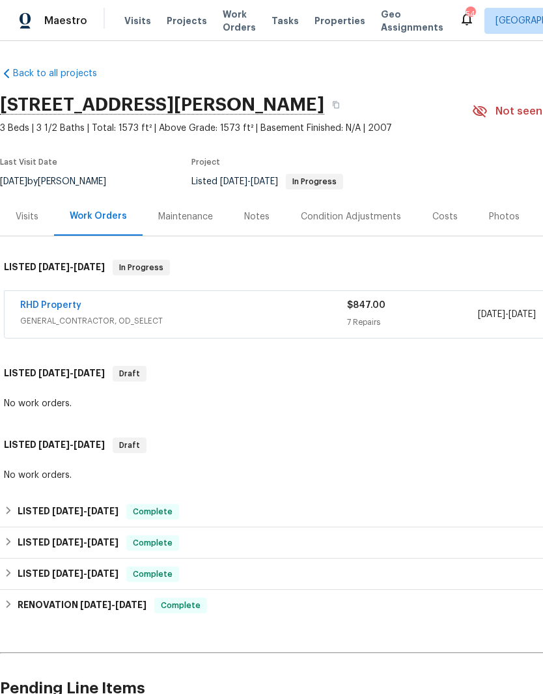
scroll to position [0, -1]
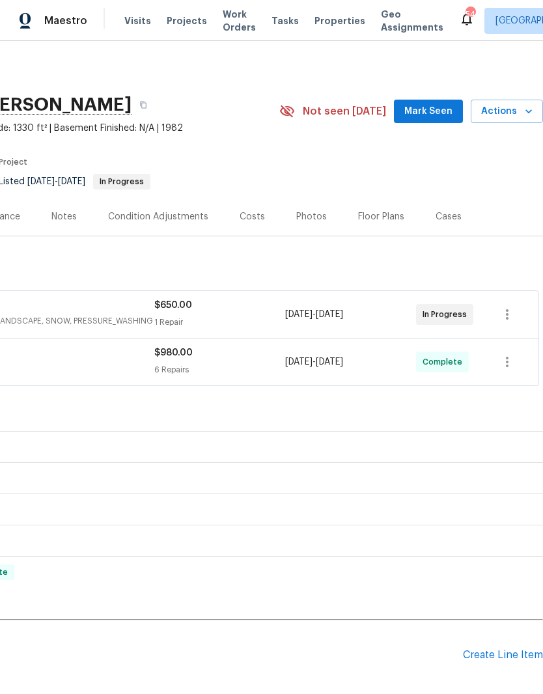
scroll to position [0, 193]
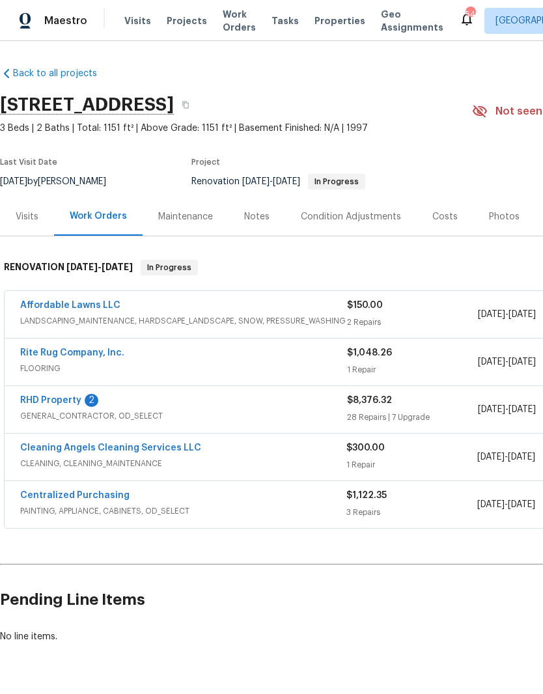
click at [101, 301] on link "Affordable Lawns LLC" at bounding box center [70, 305] width 100 height 9
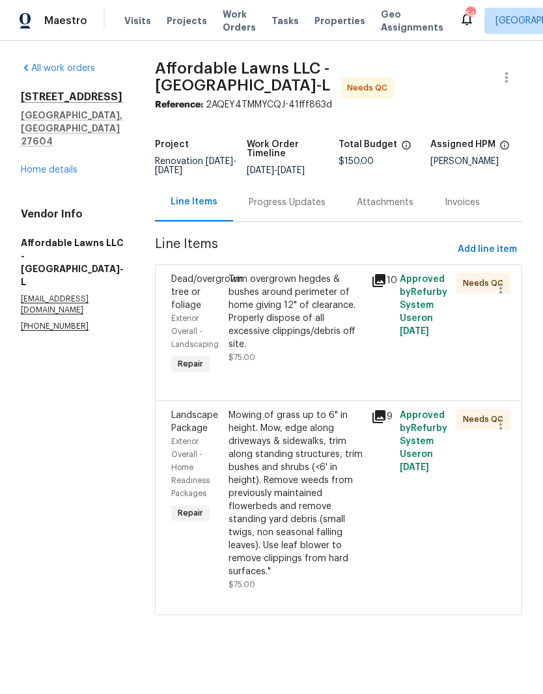
click at [309, 334] on div "Trim overgrown hegdes & bushes around perimeter of home giving 12" of clearance…" at bounding box center [295, 312] width 135 height 78
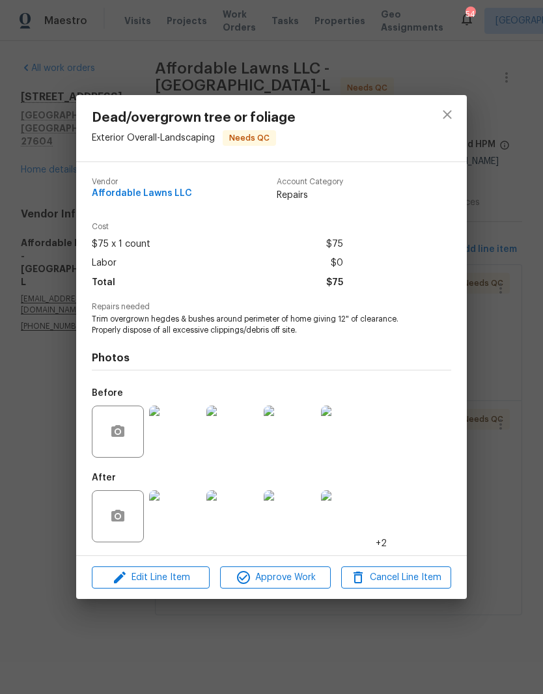
click at [186, 509] on img at bounding box center [175, 516] width 52 height 52
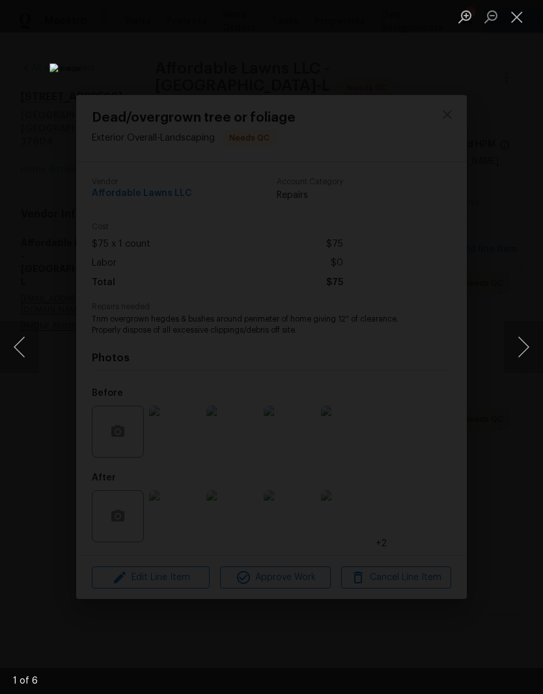
click at [517, 355] on button "Next image" at bounding box center [523, 347] width 39 height 52
click at [518, 348] on button "Next image" at bounding box center [523, 347] width 39 height 52
click at [524, 350] on button "Next image" at bounding box center [523, 347] width 39 height 52
click at [524, 348] on button "Next image" at bounding box center [523, 347] width 39 height 52
click at [525, 364] on button "Next image" at bounding box center [523, 347] width 39 height 52
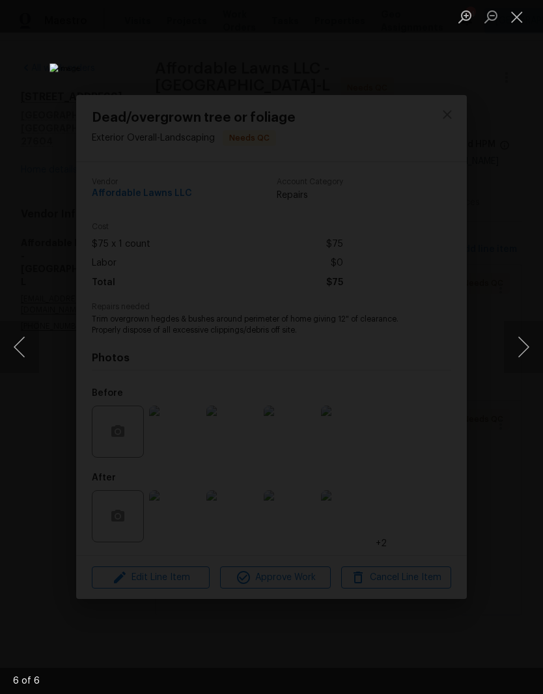
click at [518, 10] on button "Close lightbox" at bounding box center [517, 16] width 26 height 23
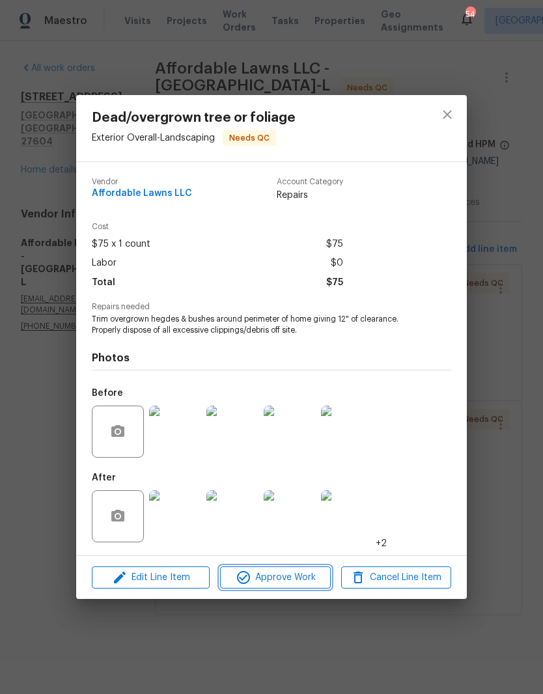
click at [294, 585] on span "Approve Work" at bounding box center [275, 578] width 102 height 16
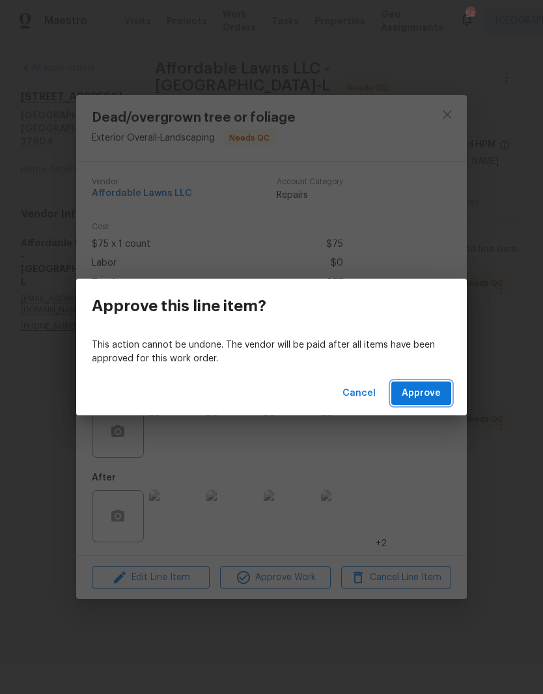
click at [432, 395] on span "Approve" at bounding box center [421, 393] width 39 height 16
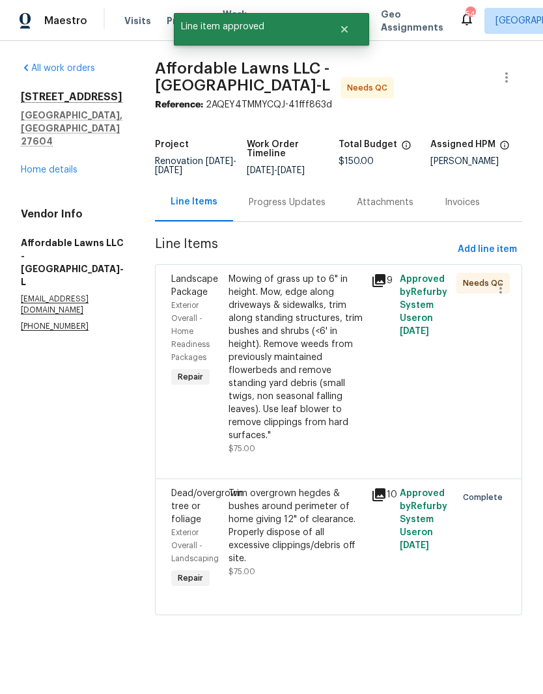
click at [305, 331] on div "Mowing of grass up to 6" in height. Mow, edge along driveways & sidewalks, trim…" at bounding box center [295, 357] width 135 height 169
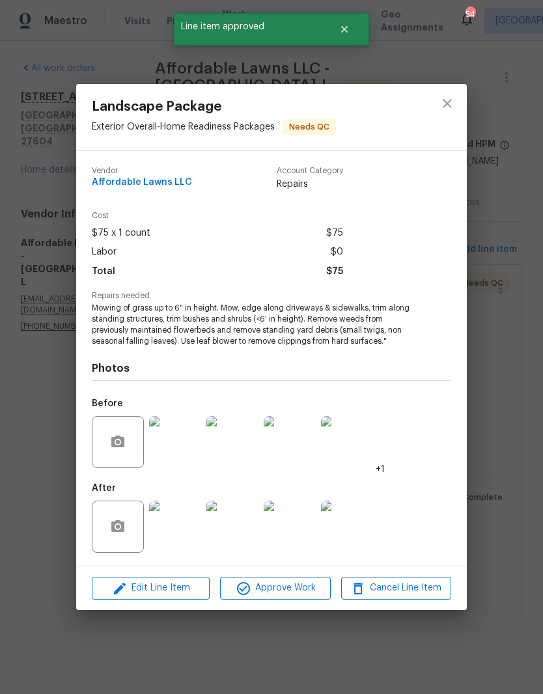
click at [165, 531] on img at bounding box center [175, 527] width 52 height 52
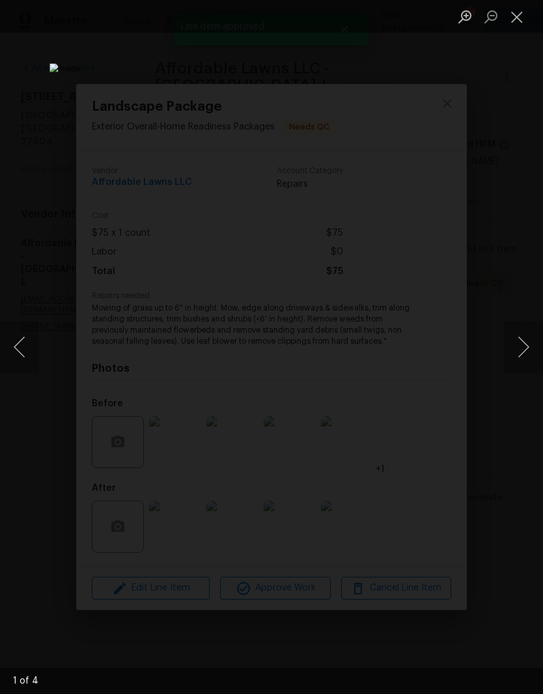
click at [518, 352] on button "Next image" at bounding box center [523, 347] width 39 height 52
click at [519, 355] on button "Next image" at bounding box center [523, 347] width 39 height 52
click at [520, 366] on button "Next image" at bounding box center [523, 347] width 39 height 52
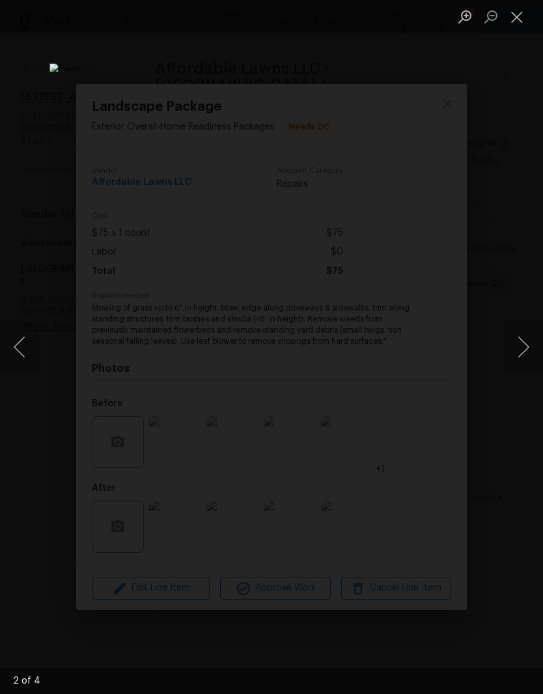
click at [524, 8] on button "Close lightbox" at bounding box center [517, 16] width 26 height 23
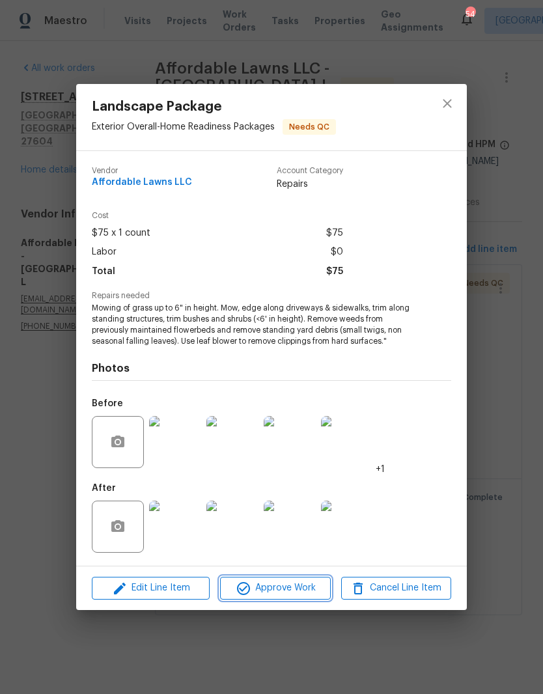
click at [277, 594] on span "Approve Work" at bounding box center [275, 588] width 102 height 16
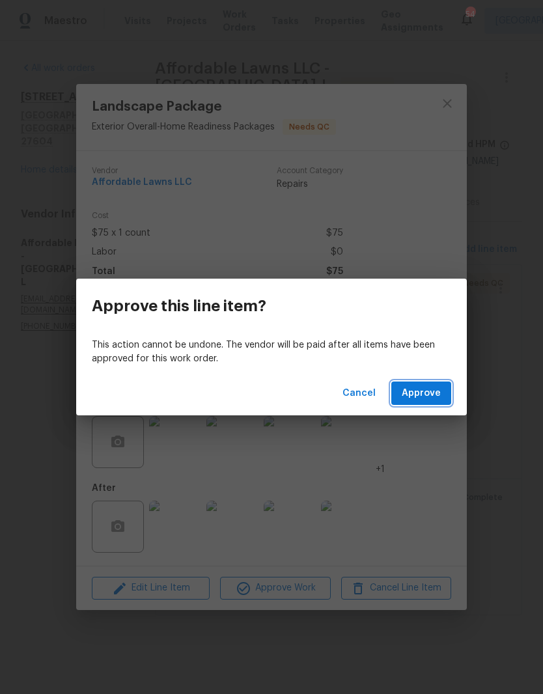
click at [428, 394] on span "Approve" at bounding box center [421, 393] width 39 height 16
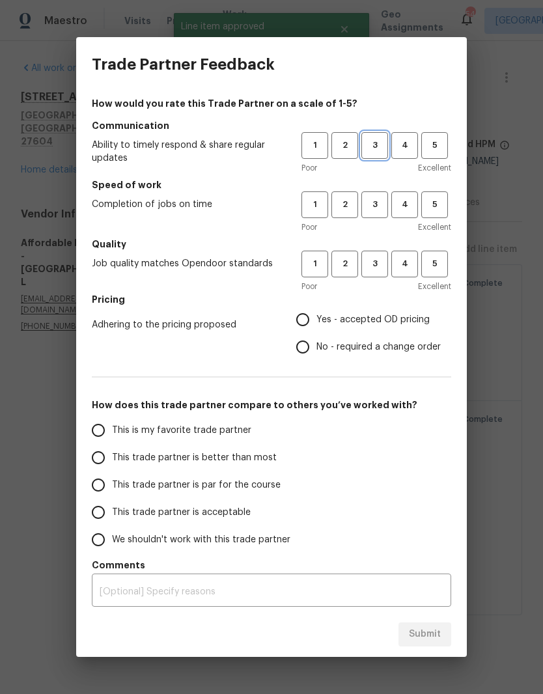
click at [378, 141] on span "3" at bounding box center [375, 145] width 24 height 15
click at [377, 206] on span "3" at bounding box center [375, 204] width 24 height 15
click at [373, 258] on span "3" at bounding box center [375, 263] width 24 height 15
click at [370, 320] on span "Yes - accepted OD pricing" at bounding box center [372, 320] width 113 height 14
click at [316, 320] on input "Yes - accepted OD pricing" at bounding box center [302, 319] width 27 height 27
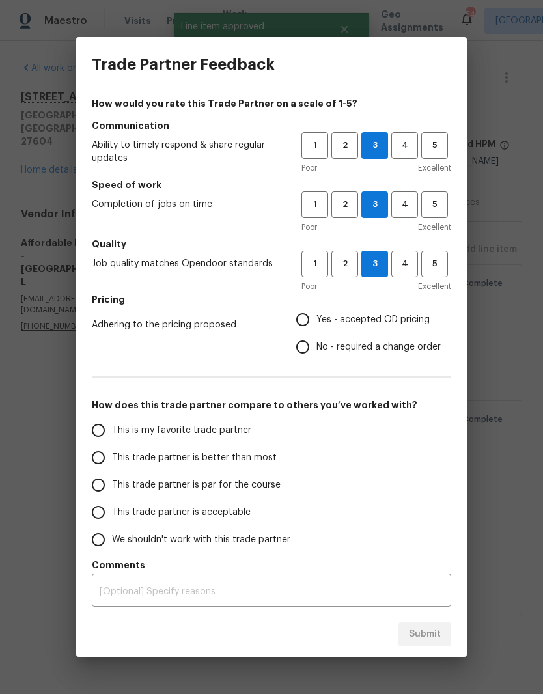
radio input "true"
click at [280, 487] on label "This trade partner is par for the course" at bounding box center [188, 484] width 206 height 27
click at [112, 487] on input "This trade partner is par for the course" at bounding box center [98, 484] width 27 height 27
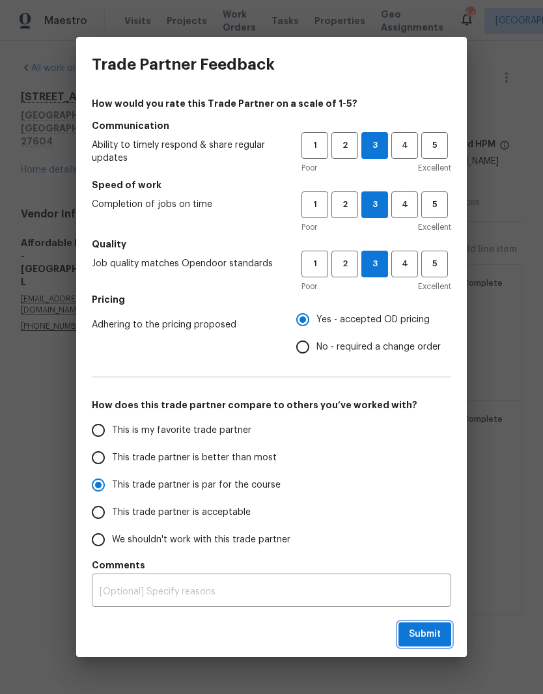
click at [430, 631] on span "Submit" at bounding box center [425, 634] width 32 height 16
radio input "true"
radio input "false"
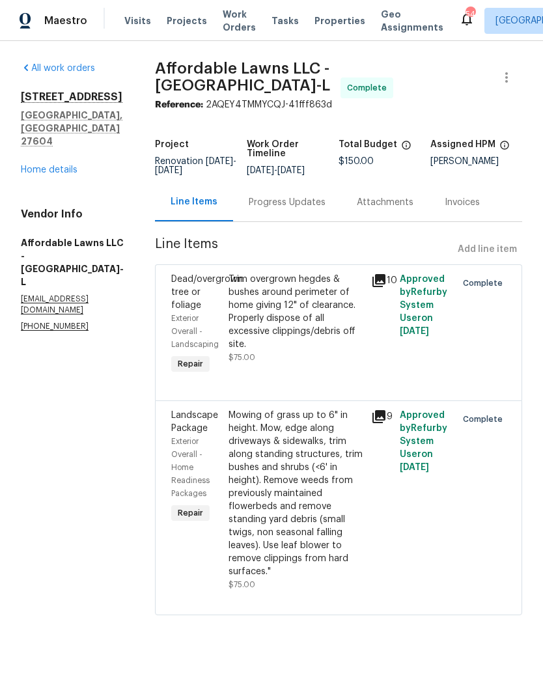
click at [39, 165] on link "Home details" at bounding box center [49, 169] width 57 height 9
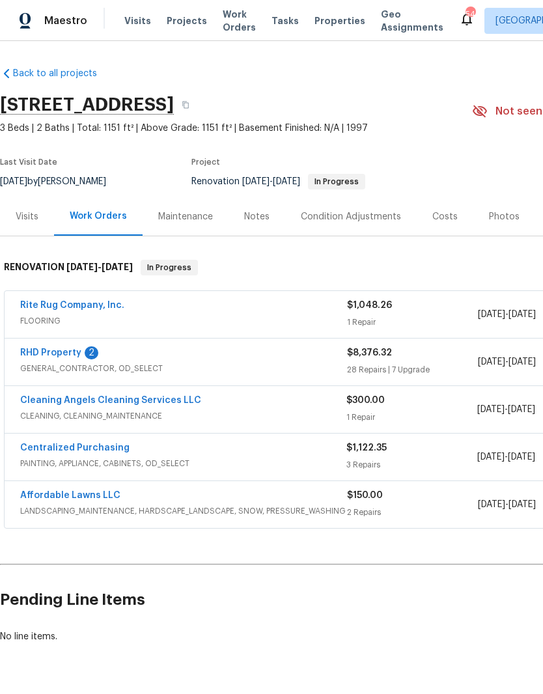
click at [66, 356] on link "RHD Property" at bounding box center [50, 352] width 61 height 9
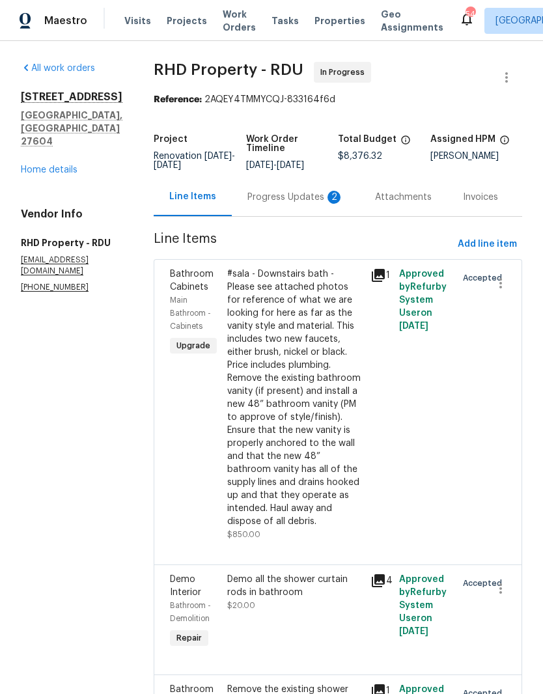
click at [304, 204] on div "Progress Updates 2" at bounding box center [295, 197] width 96 height 13
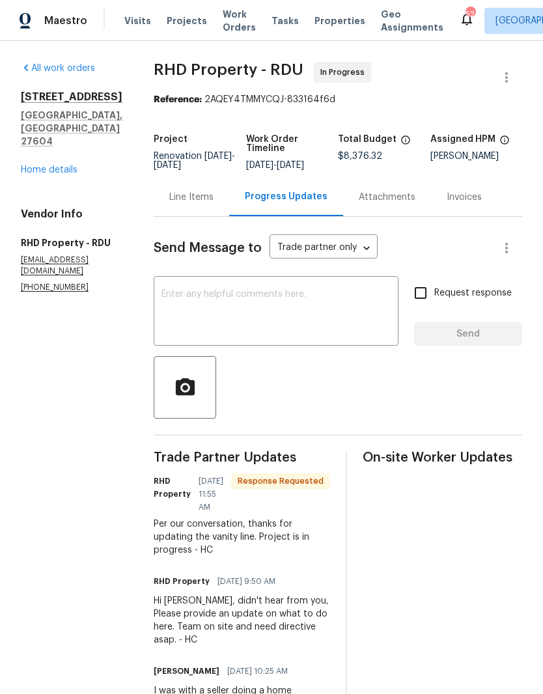
click at [49, 165] on link "Home details" at bounding box center [49, 169] width 57 height 9
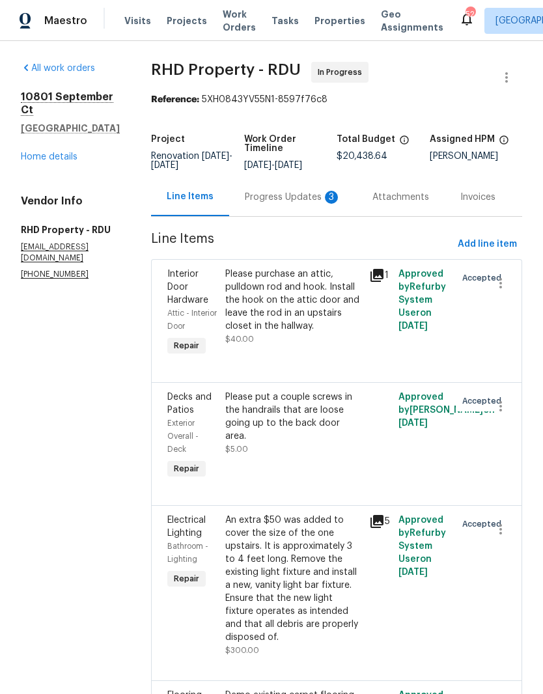
click at [312, 204] on div "Progress Updates 3" at bounding box center [293, 197] width 96 height 13
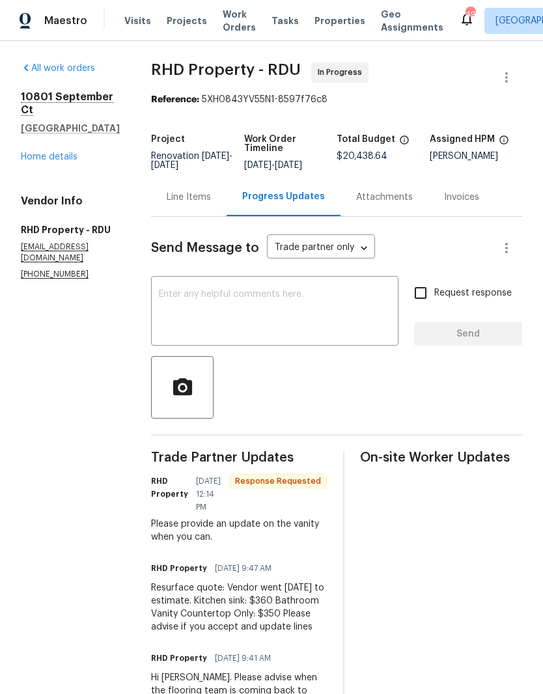
click at [210, 204] on div "Line Items" at bounding box center [189, 197] width 44 height 13
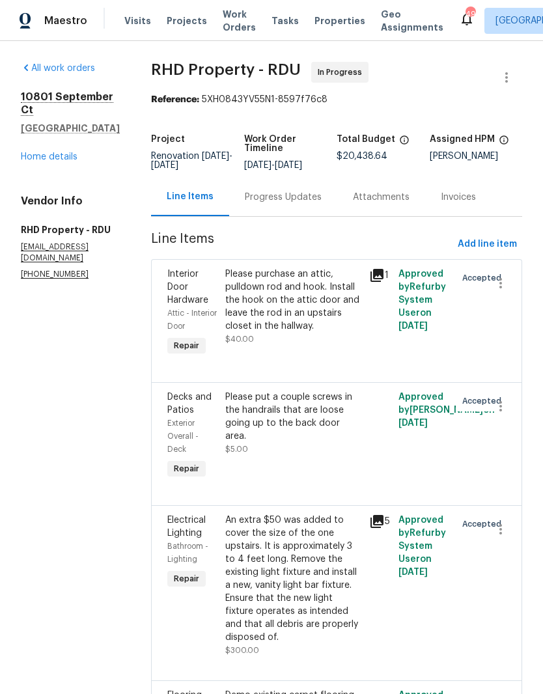
click at [318, 204] on div "Progress Updates" at bounding box center [283, 197] width 77 height 13
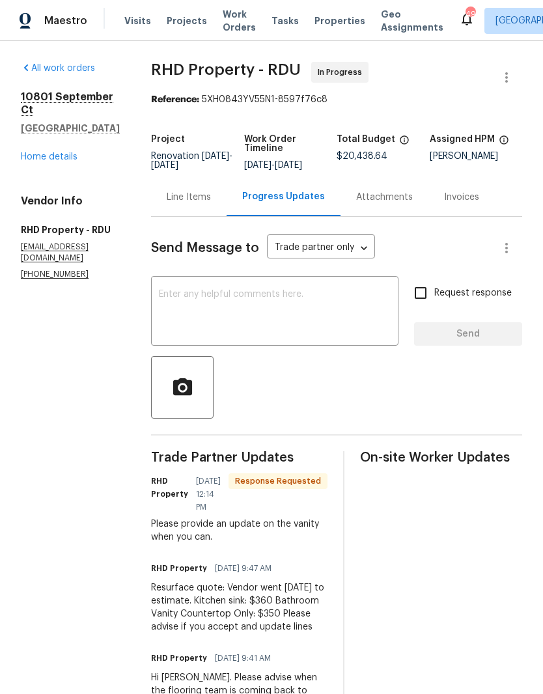
click at [322, 316] on textarea at bounding box center [275, 313] width 232 height 46
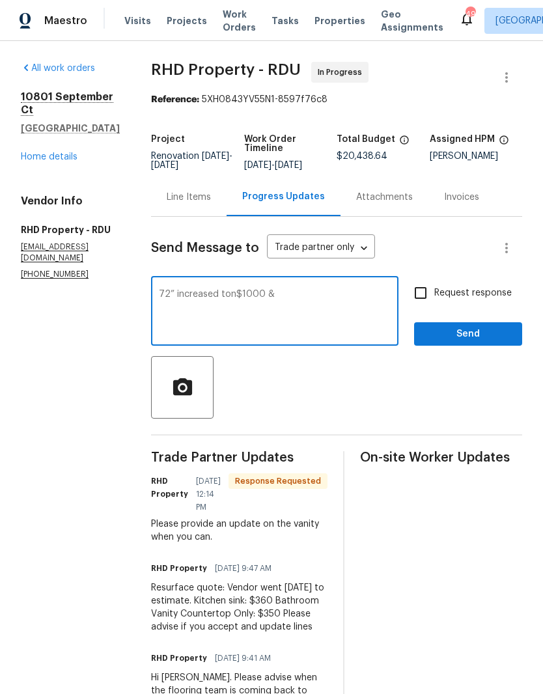
click at [256, 295] on div "72” increased ton$1000 & x ​" at bounding box center [274, 312] width 247 height 66
click at [232, 300] on textarea "72” increased ton$1000 &" at bounding box center [275, 313] width 232 height 46
click at [334, 312] on textarea "72” increased to $1000 &" at bounding box center [275, 313] width 232 height 46
type textarea "72” increased to $1000 & 60” to $880"
click at [429, 296] on input "Request response" at bounding box center [420, 292] width 27 height 27
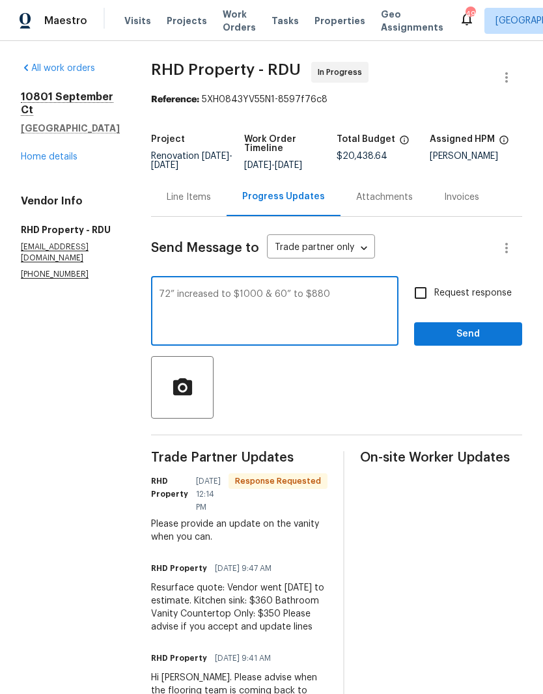
checkbox input "true"
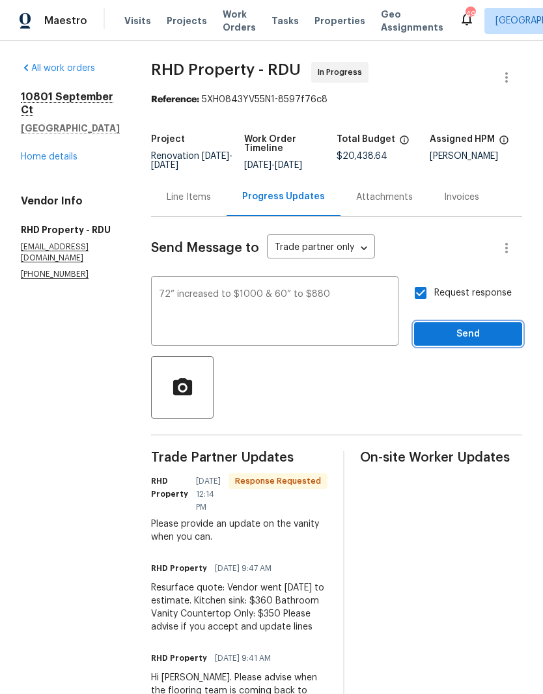
click at [467, 342] on span "Send" at bounding box center [467, 334] width 87 height 16
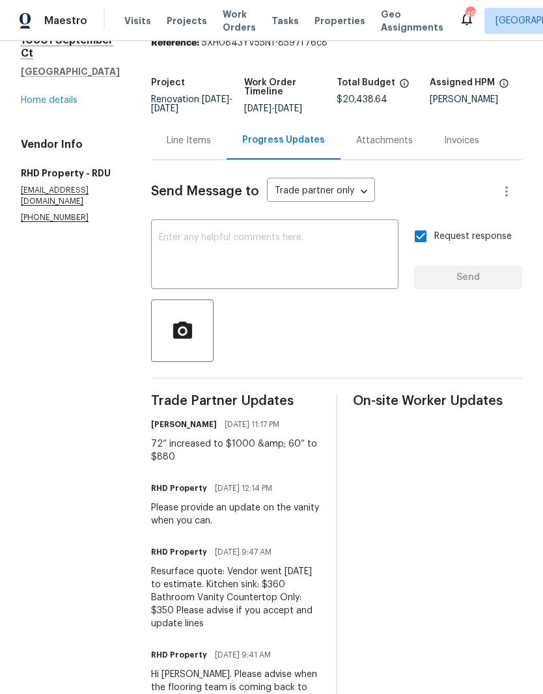
scroll to position [55, 0]
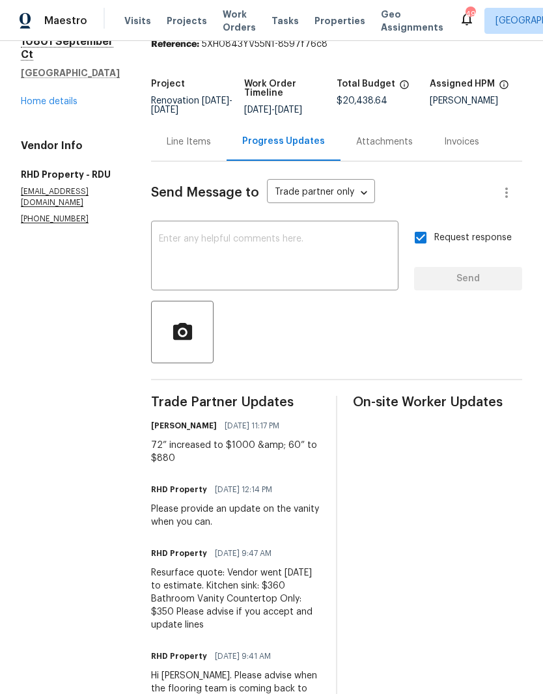
click at [36, 97] on link "Home details" at bounding box center [49, 101] width 57 height 9
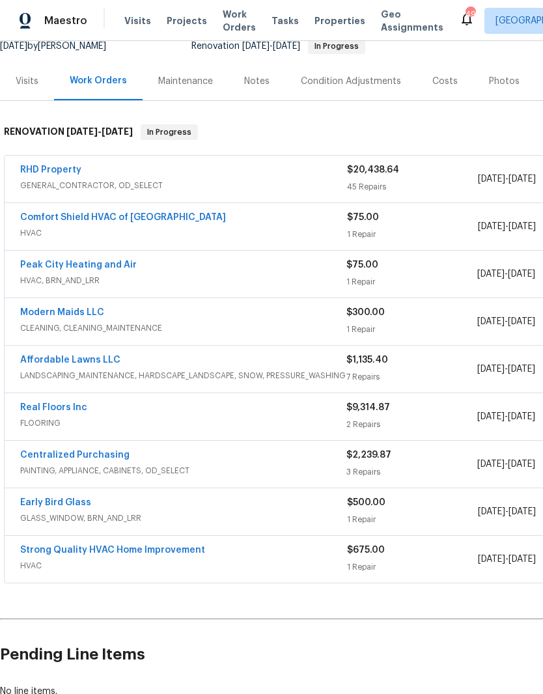
scroll to position [135, 0]
click at [81, 406] on link "Real Floors Inc" at bounding box center [53, 407] width 67 height 9
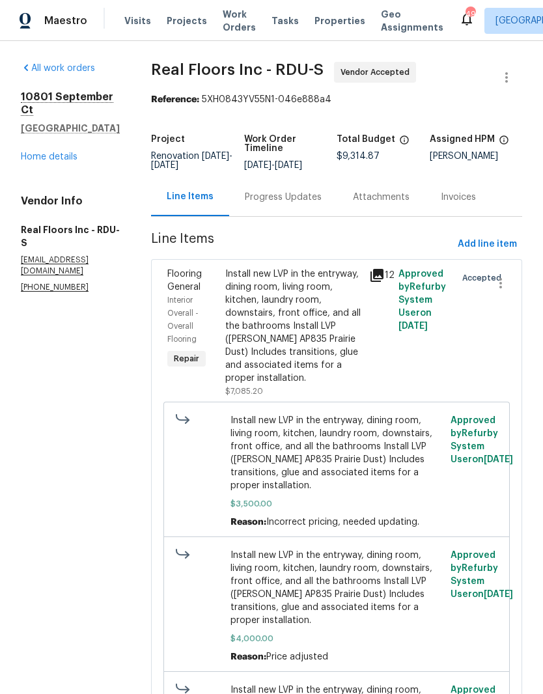
click at [306, 204] on div "Progress Updates" at bounding box center [283, 197] width 77 height 13
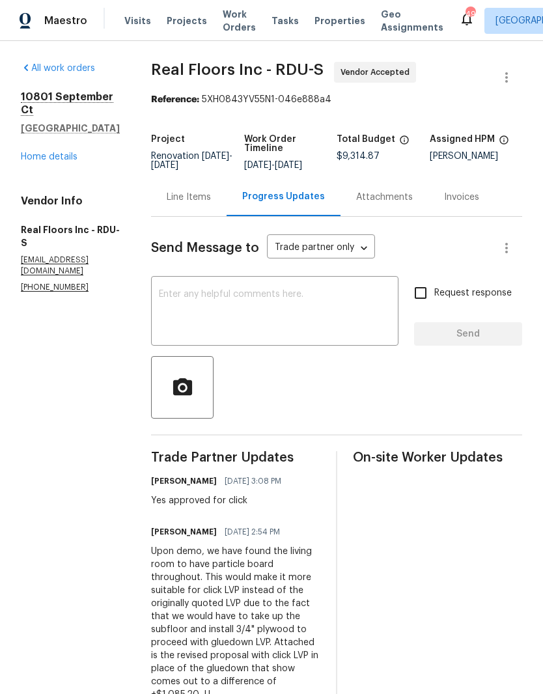
click at [338, 320] on textarea at bounding box center [275, 313] width 232 height 46
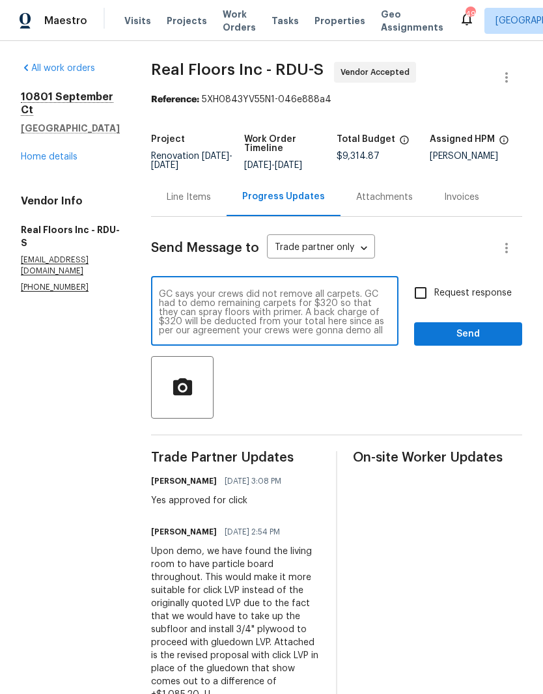
scroll to position [9, 0]
type textarea "GC says your crews did not remove all carpets. GC had to demo remaining carpets…"
click at [426, 298] on input "Request response" at bounding box center [420, 292] width 27 height 27
checkbox input "true"
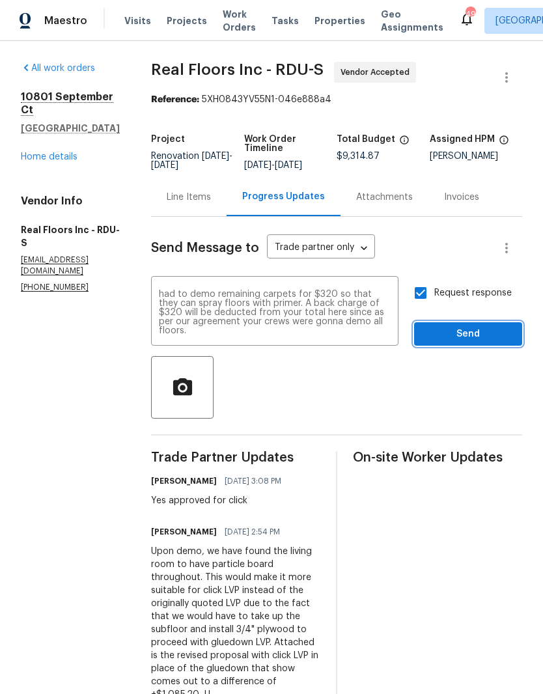
click at [460, 342] on span "Send" at bounding box center [467, 334] width 87 height 16
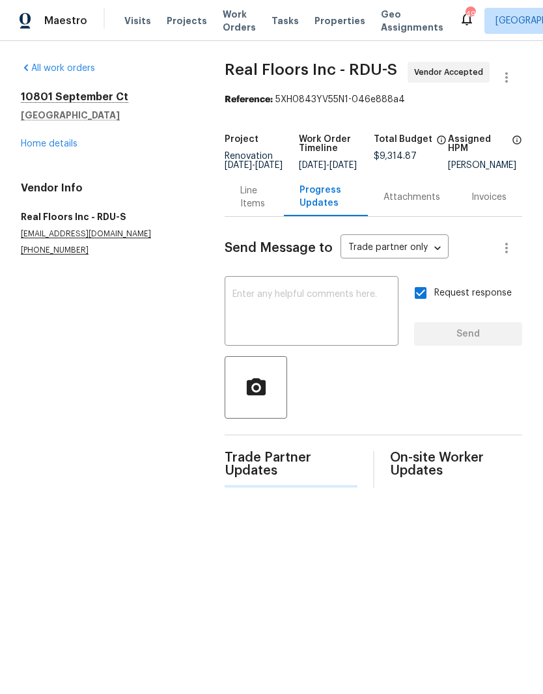
scroll to position [0, 0]
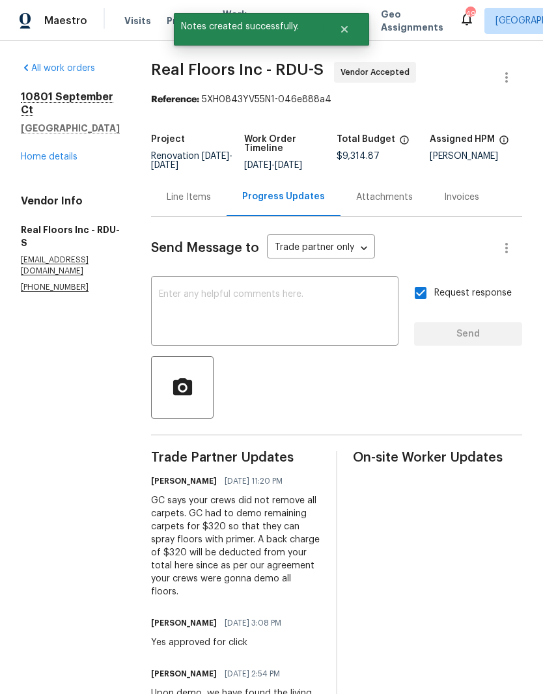
click at [23, 152] on link "Home details" at bounding box center [49, 156] width 57 height 9
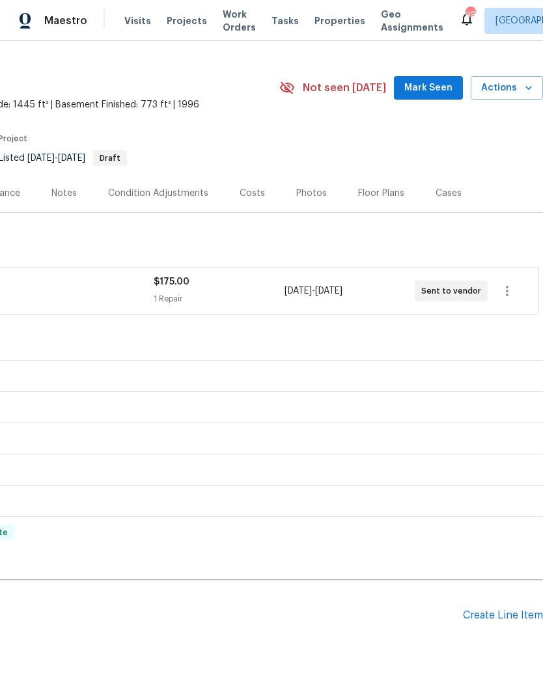
scroll to position [23, 193]
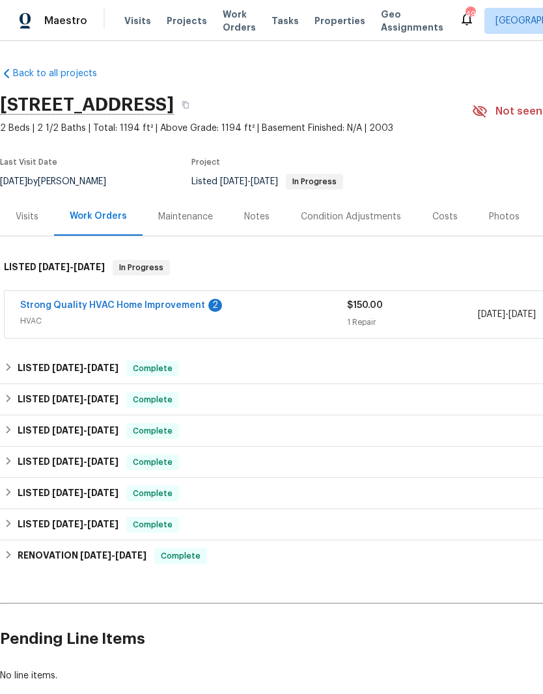
click at [208, 303] on div "2" at bounding box center [215, 305] width 14 height 13
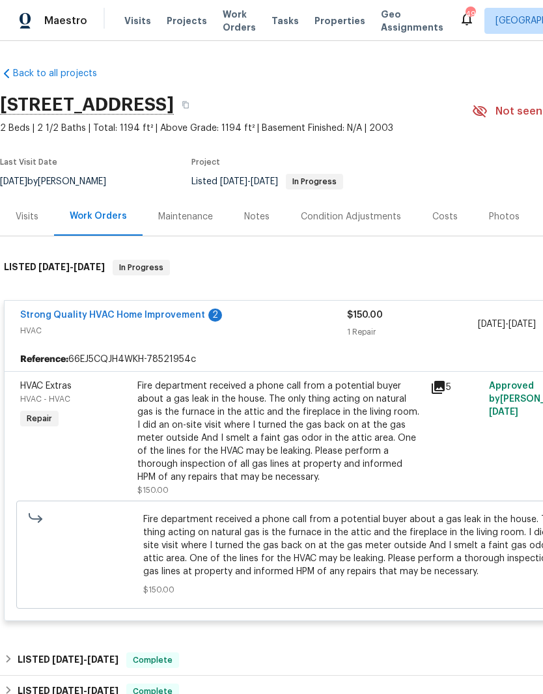
click at [203, 310] on div "Strong Quality HVAC Home Improvement 2" at bounding box center [183, 317] width 327 height 16
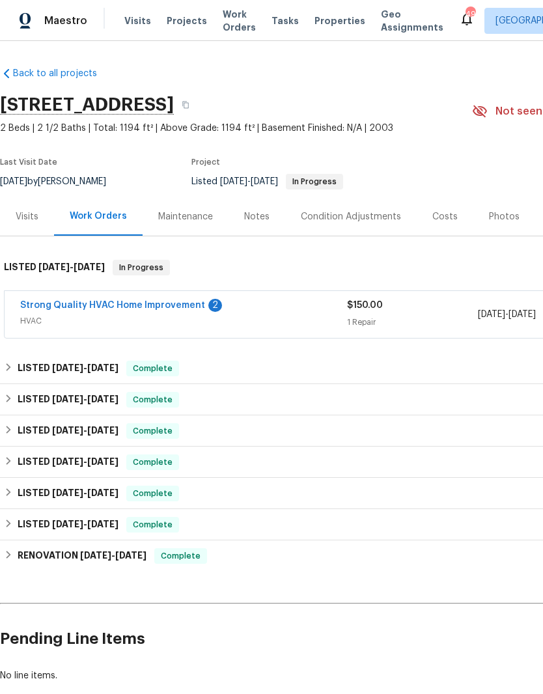
click at [199, 308] on link "Strong Quality HVAC Home Improvement" at bounding box center [112, 305] width 185 height 9
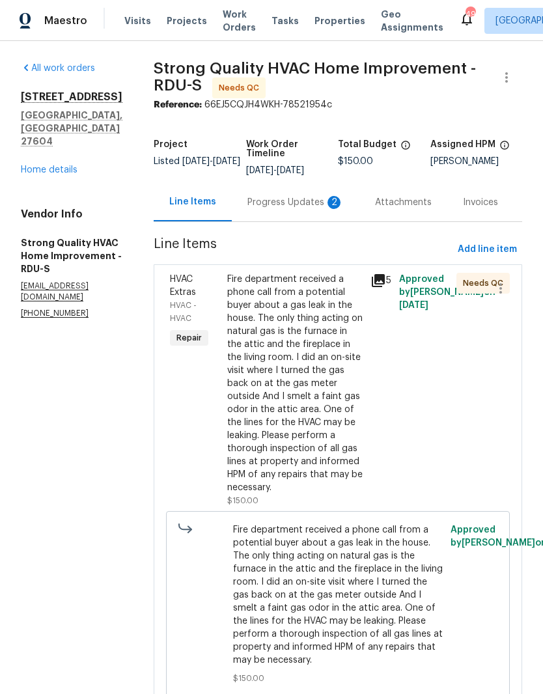
click at [325, 200] on div "Progress Updates 2" at bounding box center [295, 202] width 96 height 13
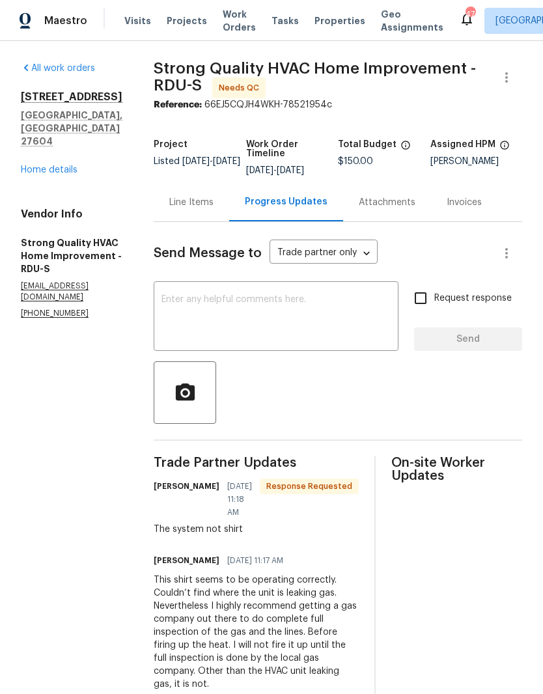
scroll to position [36, 0]
click at [202, 196] on div "Line Items" at bounding box center [191, 202] width 44 height 13
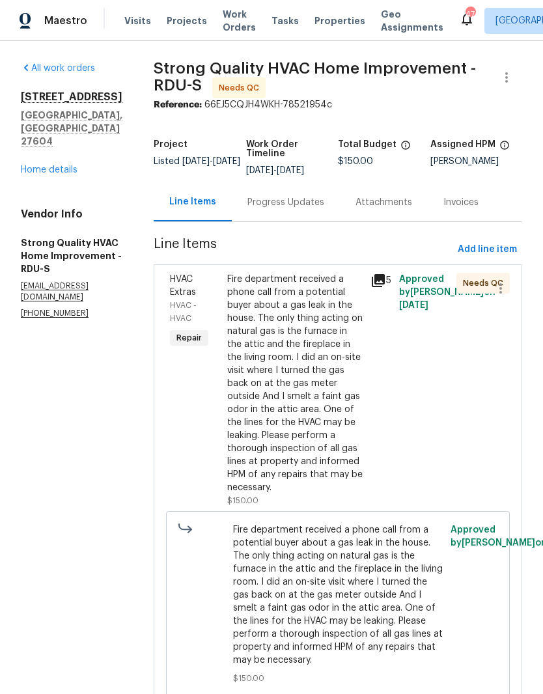
click at [345, 391] on div "Fire department received a phone call from a potential buyer about a gas leak i…" at bounding box center [294, 383] width 135 height 221
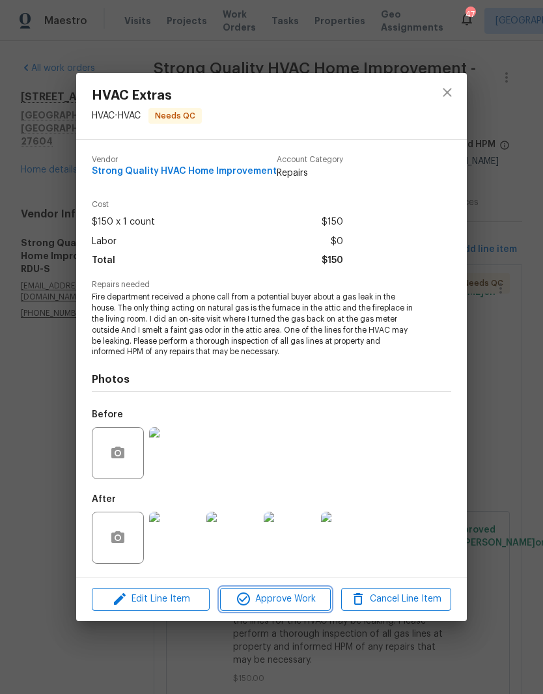
click at [294, 605] on span "Approve Work" at bounding box center [275, 599] width 102 height 16
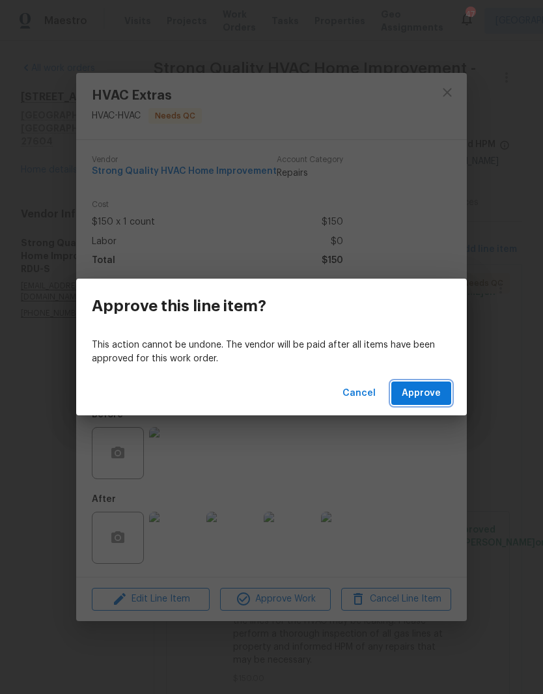
click at [437, 388] on span "Approve" at bounding box center [421, 393] width 39 height 16
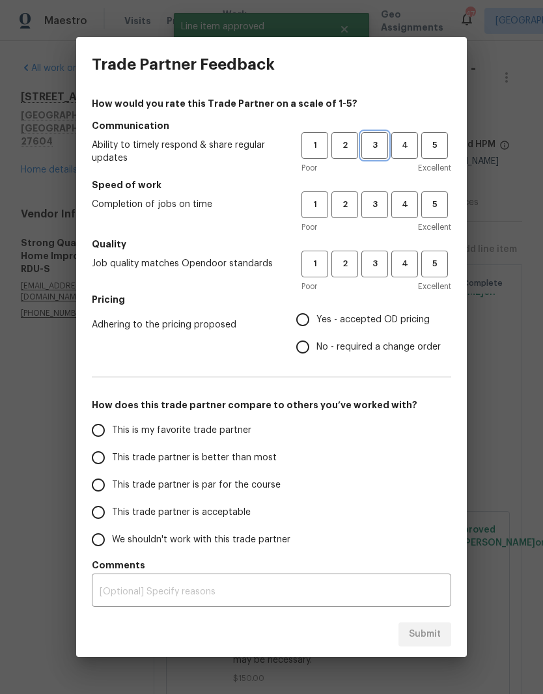
click at [385, 134] on button "3" at bounding box center [374, 145] width 27 height 27
click at [380, 204] on span "3" at bounding box center [375, 204] width 24 height 15
click at [381, 259] on span "3" at bounding box center [375, 263] width 24 height 15
click at [370, 318] on span "Yes - accepted OD pricing" at bounding box center [372, 320] width 113 height 14
click at [316, 318] on input "Yes - accepted OD pricing" at bounding box center [302, 319] width 27 height 27
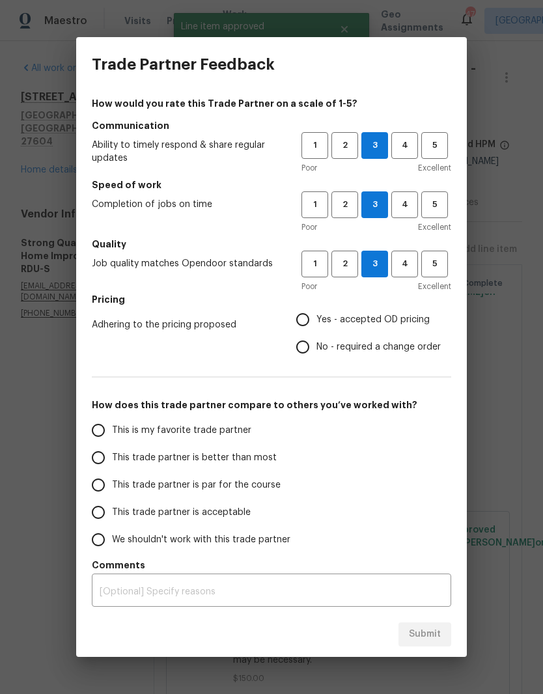
radio input "true"
click at [249, 488] on span "This trade partner is par for the course" at bounding box center [196, 485] width 169 height 14
click at [112, 488] on input "This trade partner is par for the course" at bounding box center [98, 484] width 27 height 27
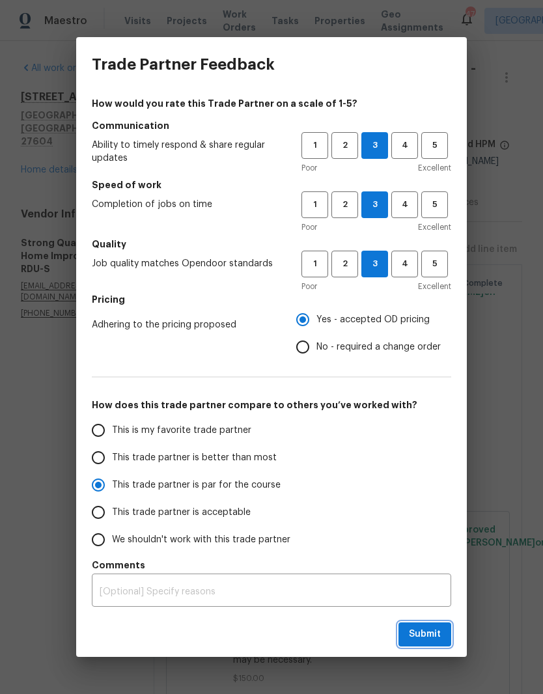
click at [438, 636] on span "Submit" at bounding box center [425, 634] width 32 height 16
radio input "true"
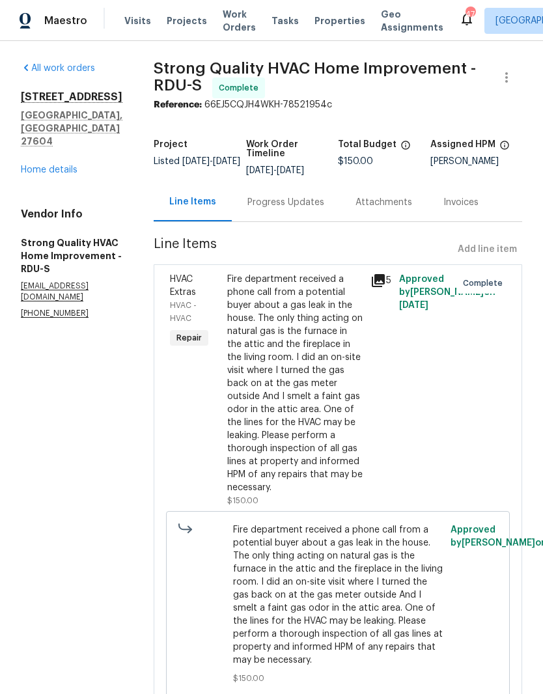
radio input "false"
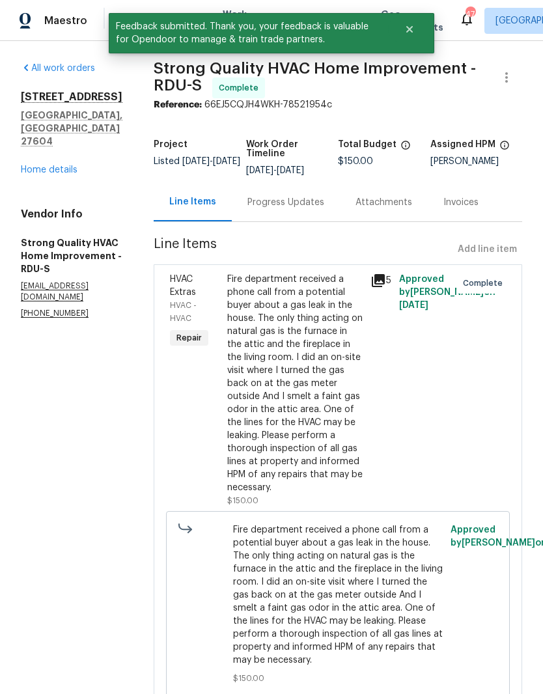
click at [38, 165] on link "Home details" at bounding box center [49, 169] width 57 height 9
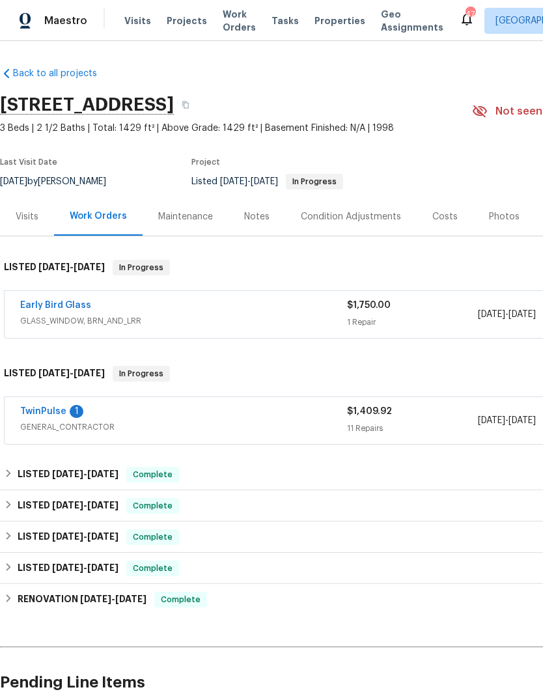
click at [41, 307] on link "Early Bird Glass" at bounding box center [55, 305] width 71 height 9
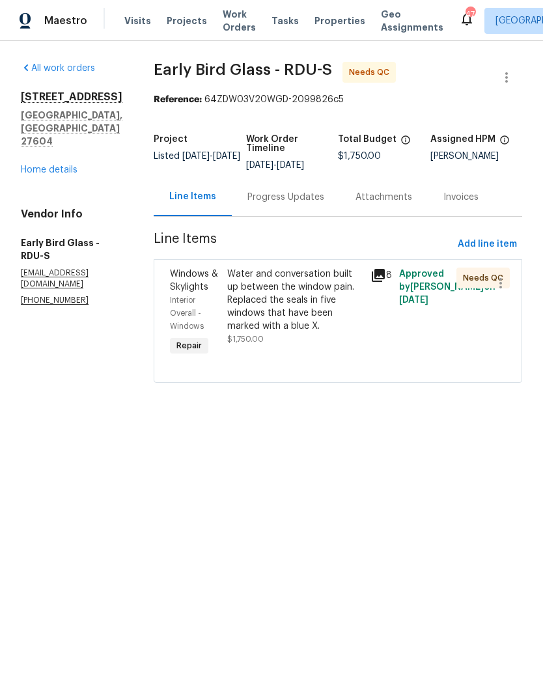
click at [292, 192] on div "Progress Updates" at bounding box center [285, 197] width 77 height 13
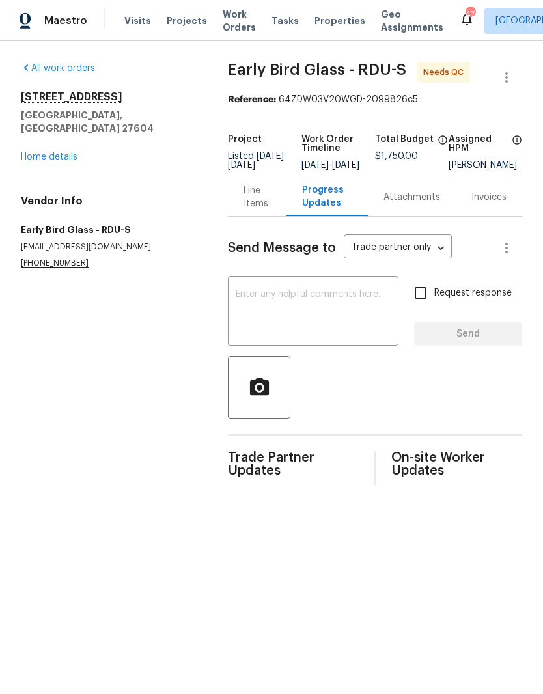
click at [254, 202] on div "Line Items" at bounding box center [256, 197] width 27 height 26
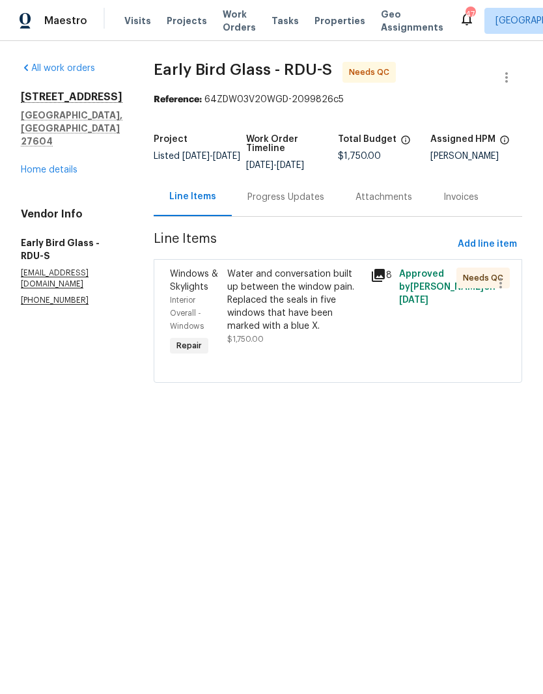
click at [327, 318] on div "Water and conversation built up between the window pain. Replaced the seals in …" at bounding box center [294, 300] width 135 height 65
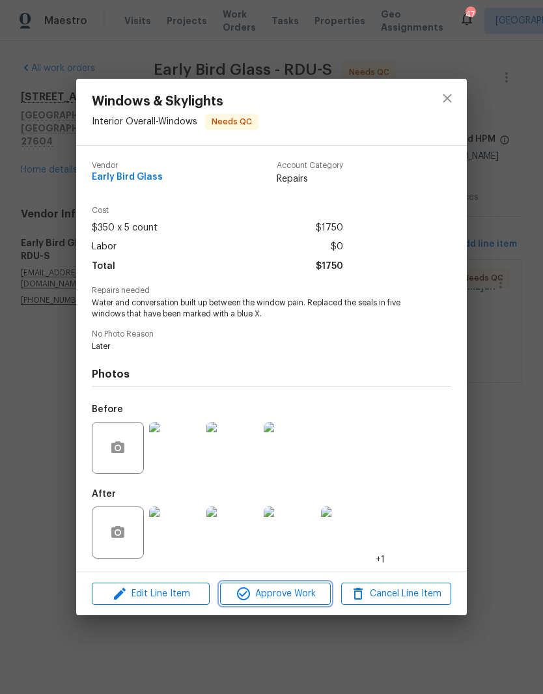
click at [294, 597] on span "Approve Work" at bounding box center [275, 594] width 102 height 16
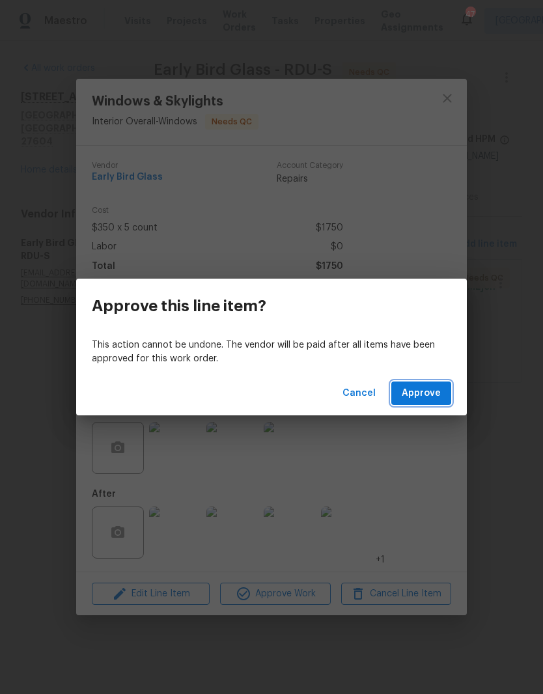
click at [423, 401] on button "Approve" at bounding box center [421, 393] width 60 height 24
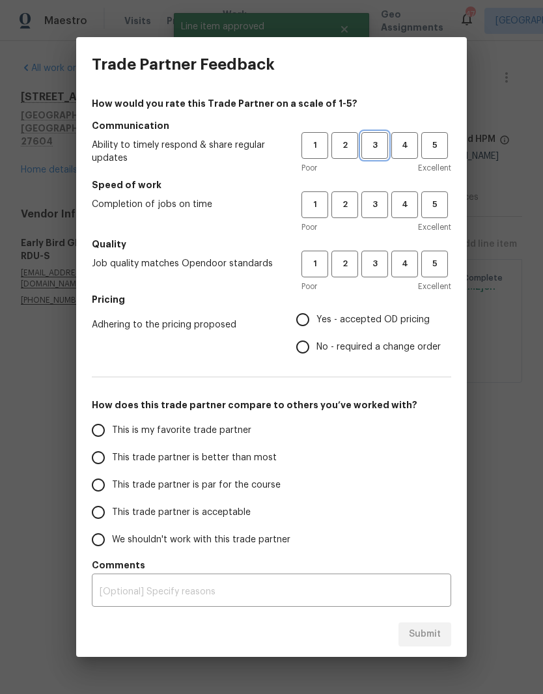
click at [379, 143] on span "3" at bounding box center [375, 145] width 24 height 15
click at [376, 207] on span "3" at bounding box center [375, 204] width 24 height 15
click at [374, 262] on span "3" at bounding box center [375, 263] width 24 height 15
click at [367, 340] on span "No - required a change order" at bounding box center [378, 347] width 124 height 14
click at [316, 340] on input "No - required a change order" at bounding box center [302, 346] width 27 height 27
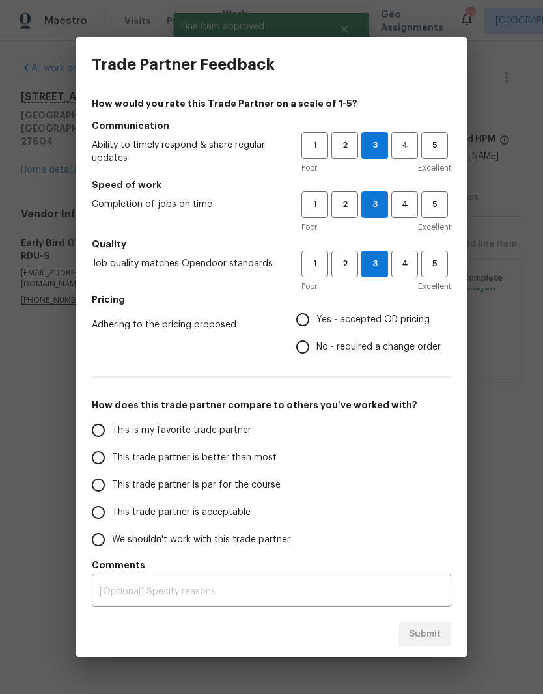
radio input "true"
click at [249, 487] on span "This trade partner is par for the course" at bounding box center [196, 485] width 169 height 14
click at [112, 487] on input "This trade partner is par for the course" at bounding box center [98, 484] width 27 height 27
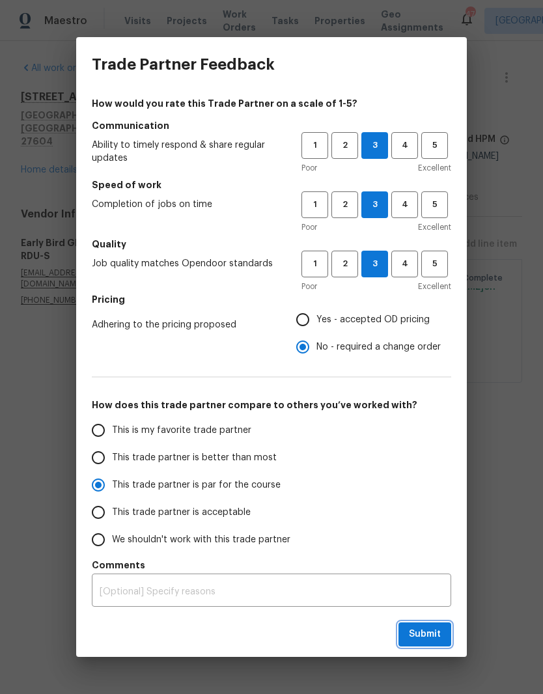
click at [438, 630] on span "Submit" at bounding box center [425, 634] width 32 height 16
radio input "true"
radio input "false"
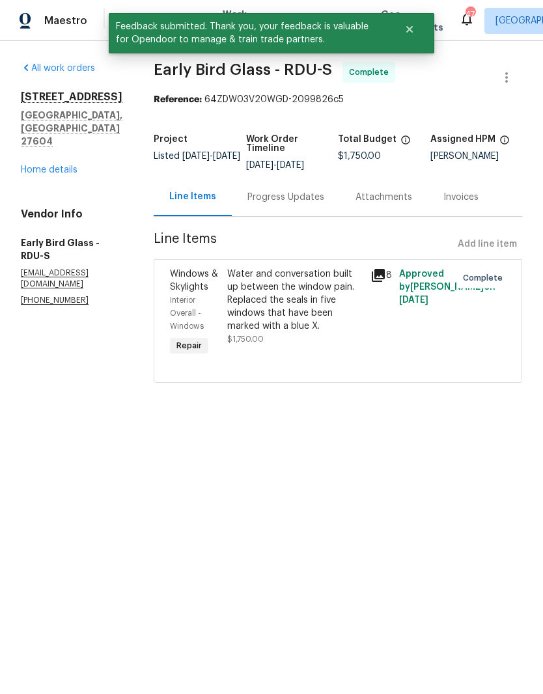
click at [33, 165] on link "Home details" at bounding box center [49, 169] width 57 height 9
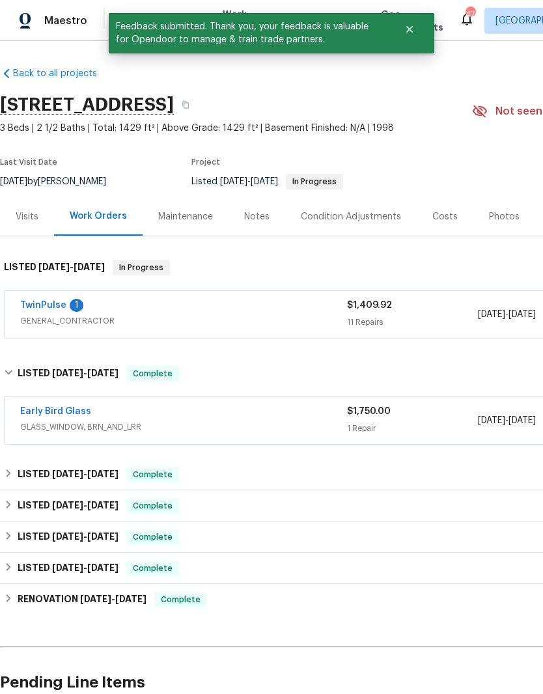
click at [32, 301] on link "TwinPulse" at bounding box center [43, 305] width 46 height 9
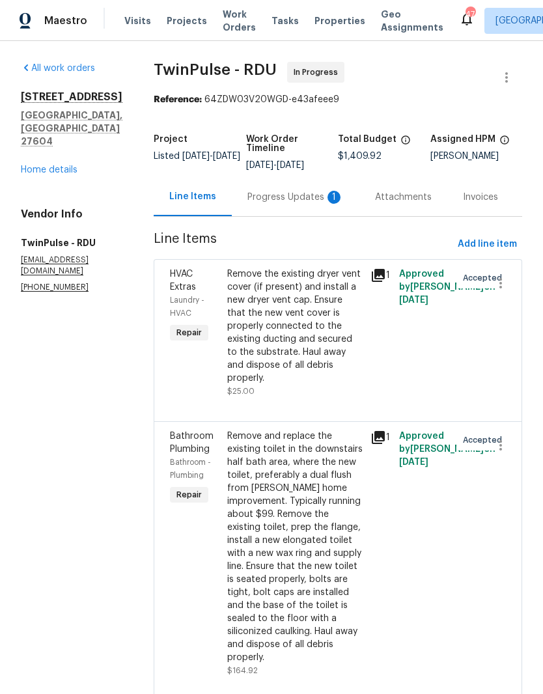
click at [309, 202] on div "Progress Updates 1" at bounding box center [295, 197] width 96 height 13
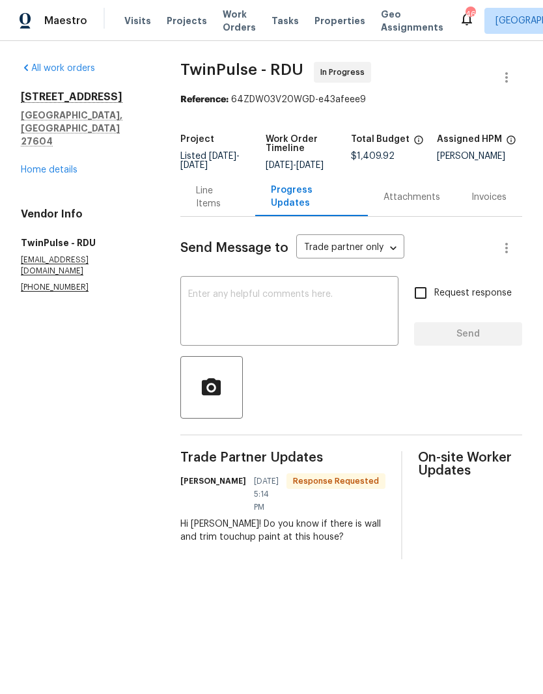
click at [335, 317] on textarea at bounding box center [289, 313] width 202 height 46
type textarea "K"
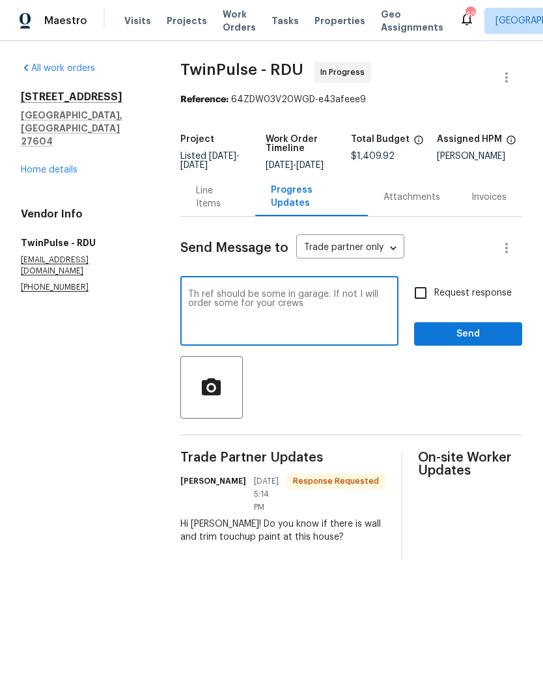
type textarea "Th ref should be some in garage. If not I will order some for your crews"
click at [425, 297] on input "Request response" at bounding box center [420, 292] width 27 height 27
checkbox input "true"
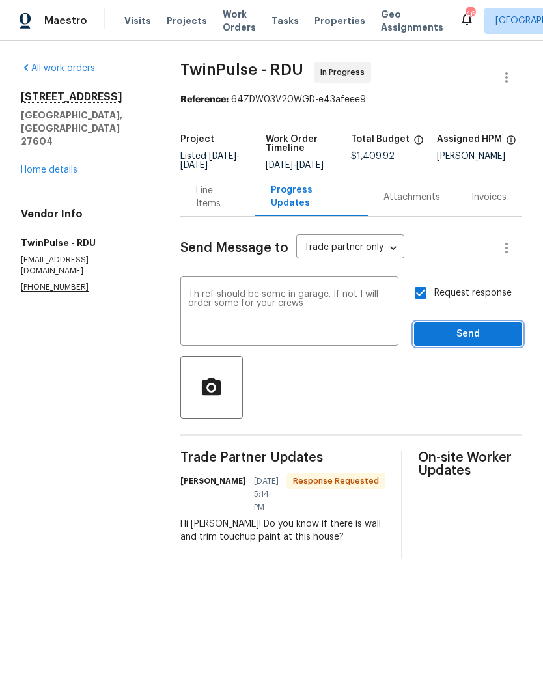
click at [462, 335] on button "Send" at bounding box center [468, 334] width 108 height 24
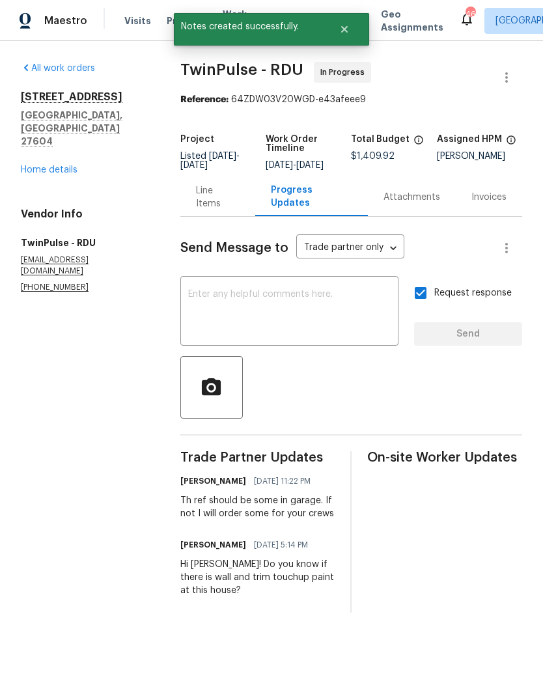
click at [232, 200] on div "Line Items" at bounding box center [218, 197] width 44 height 26
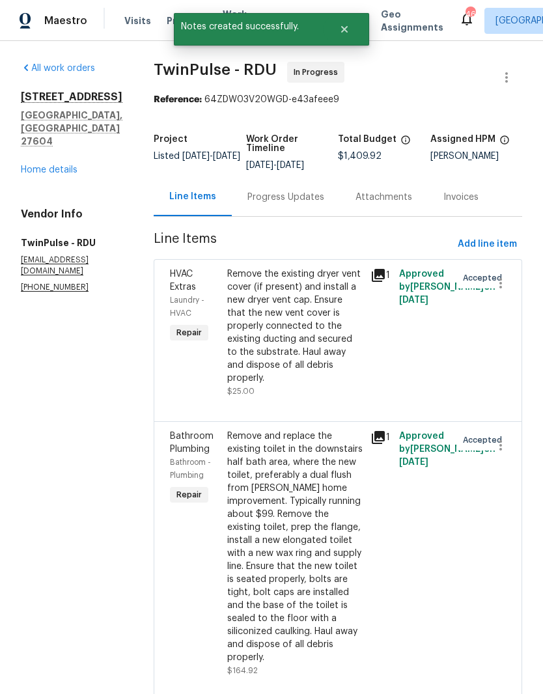
click at [31, 165] on link "Home details" at bounding box center [49, 169] width 57 height 9
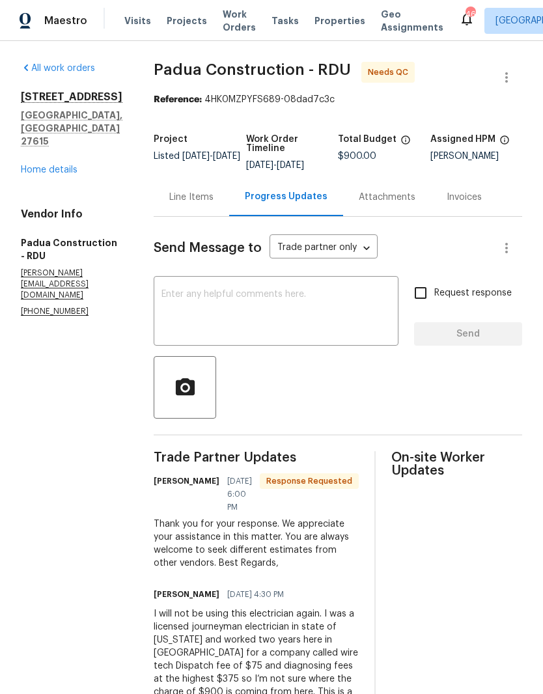
click at [24, 174] on link "Home details" at bounding box center [49, 169] width 57 height 9
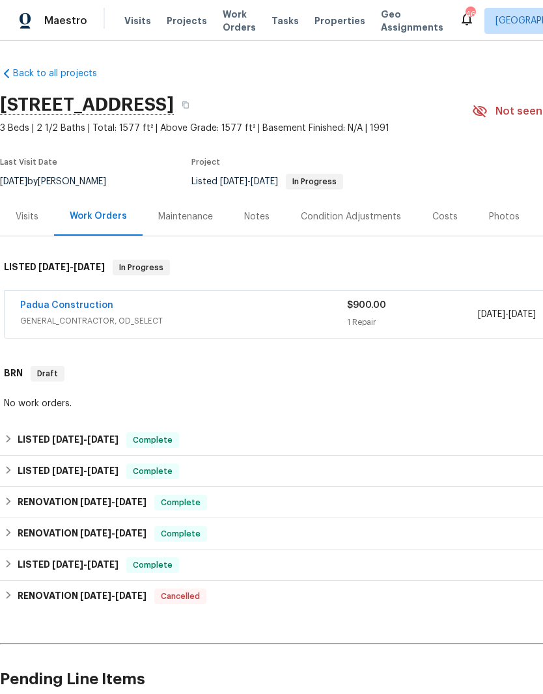
click at [42, 307] on link "Padua Construction" at bounding box center [66, 305] width 93 height 9
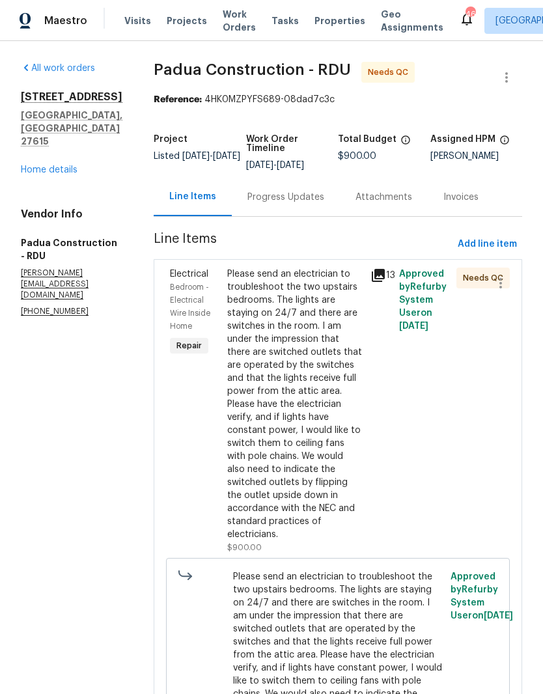
click at [290, 370] on div "Please send an electrician to troubleshoot the two upstairs bedrooms. The light…" at bounding box center [294, 404] width 135 height 273
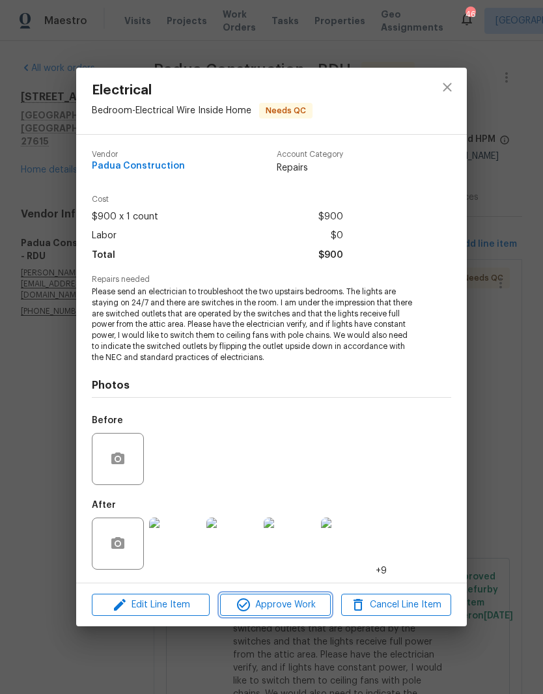
click at [312, 604] on span "Approve Work" at bounding box center [275, 605] width 102 height 16
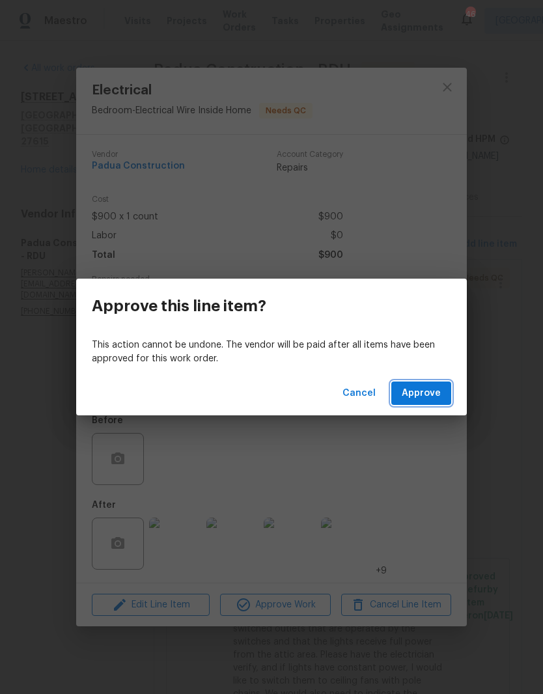
click at [433, 393] on span "Approve" at bounding box center [421, 393] width 39 height 16
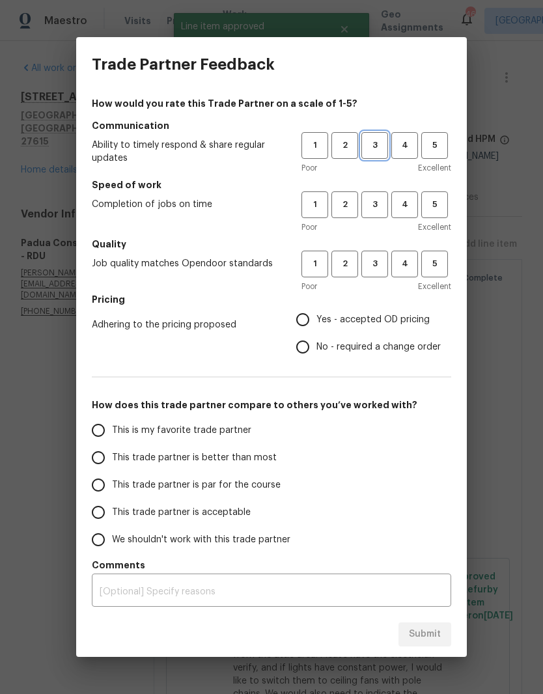
click at [378, 137] on button "3" at bounding box center [374, 145] width 27 height 27
click at [378, 199] on span "3" at bounding box center [375, 204] width 24 height 15
click at [322, 135] on button "1" at bounding box center [314, 145] width 27 height 27
click at [354, 137] on button "2" at bounding box center [344, 145] width 27 height 27
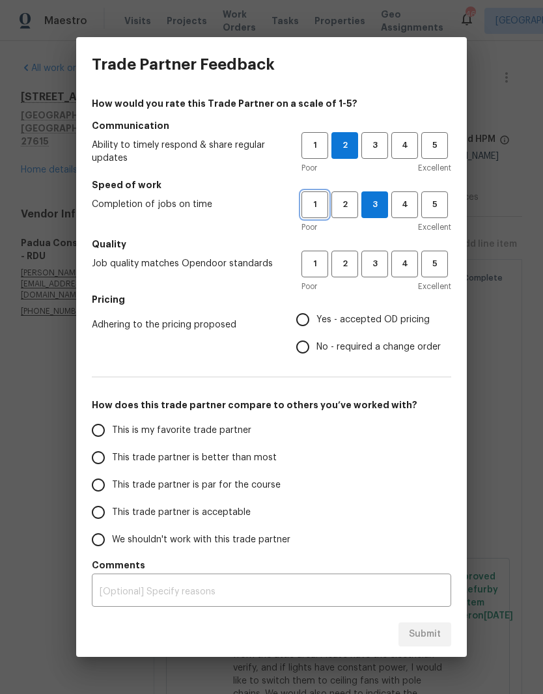
click at [318, 200] on span "1" at bounding box center [315, 204] width 24 height 15
click at [356, 262] on span "2" at bounding box center [345, 263] width 24 height 15
click at [364, 350] on span "No - required a change order" at bounding box center [378, 347] width 124 height 14
click at [316, 350] on input "No - required a change order" at bounding box center [302, 346] width 27 height 27
radio input "true"
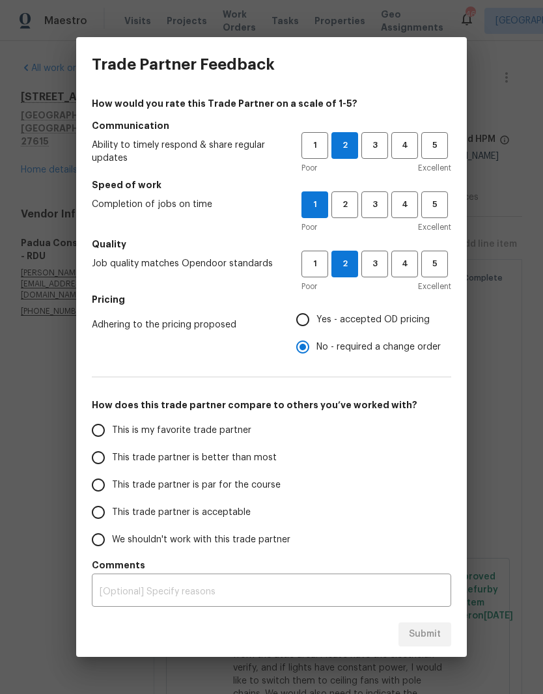
click at [231, 518] on span "This trade partner is acceptable" at bounding box center [181, 513] width 139 height 14
click at [112, 518] on input "This trade partner is acceptable" at bounding box center [98, 512] width 27 height 27
click at [434, 632] on span "Submit" at bounding box center [425, 634] width 32 height 16
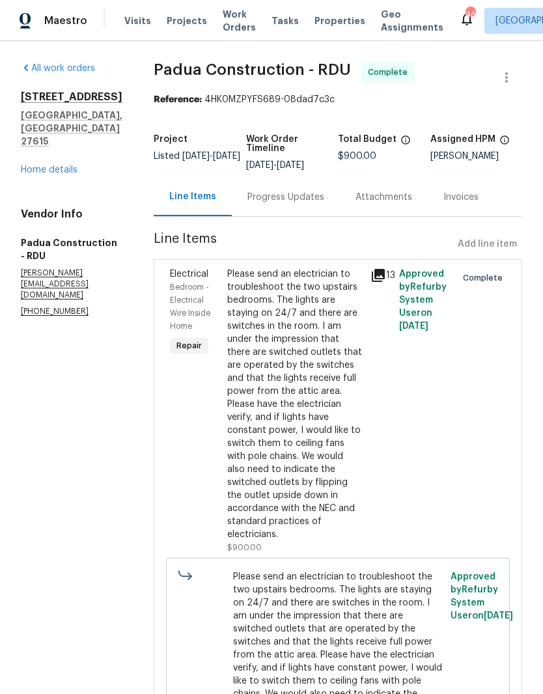
radio input "true"
radio input "false"
